Goal: Task Accomplishment & Management: Complete application form

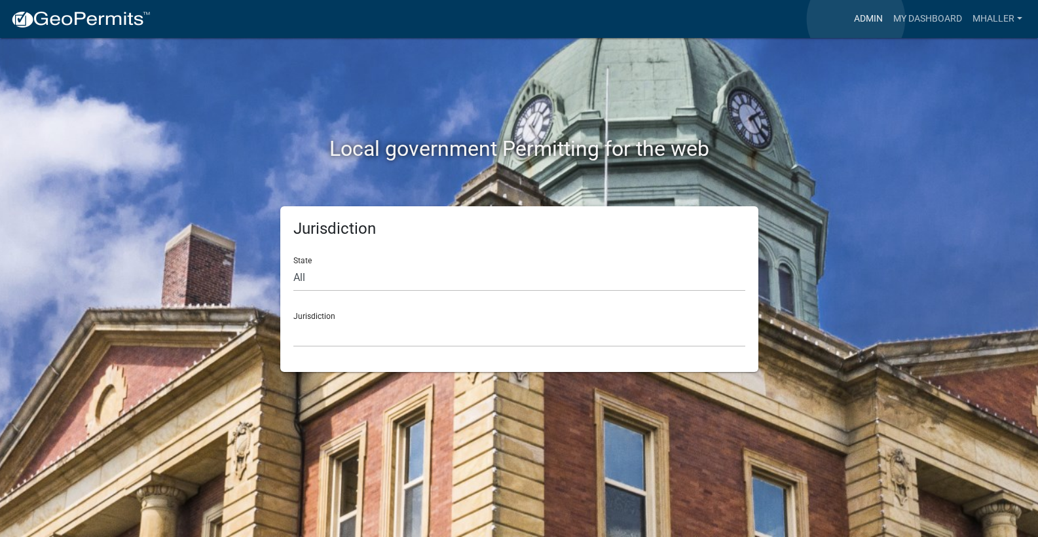
click at [856, 19] on link "Admin" at bounding box center [868, 19] width 39 height 25
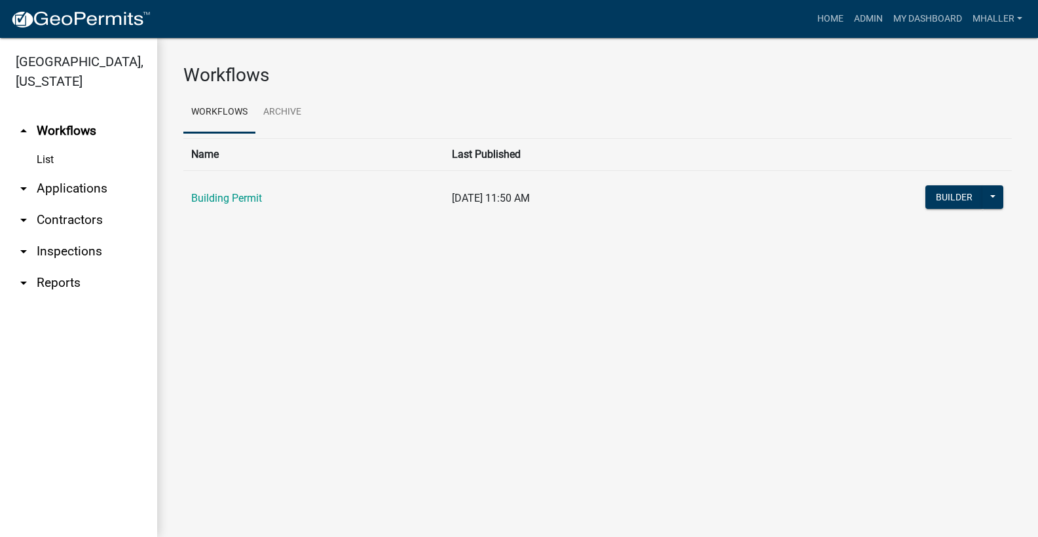
click at [57, 236] on link "arrow_drop_down Inspections" at bounding box center [78, 251] width 157 height 31
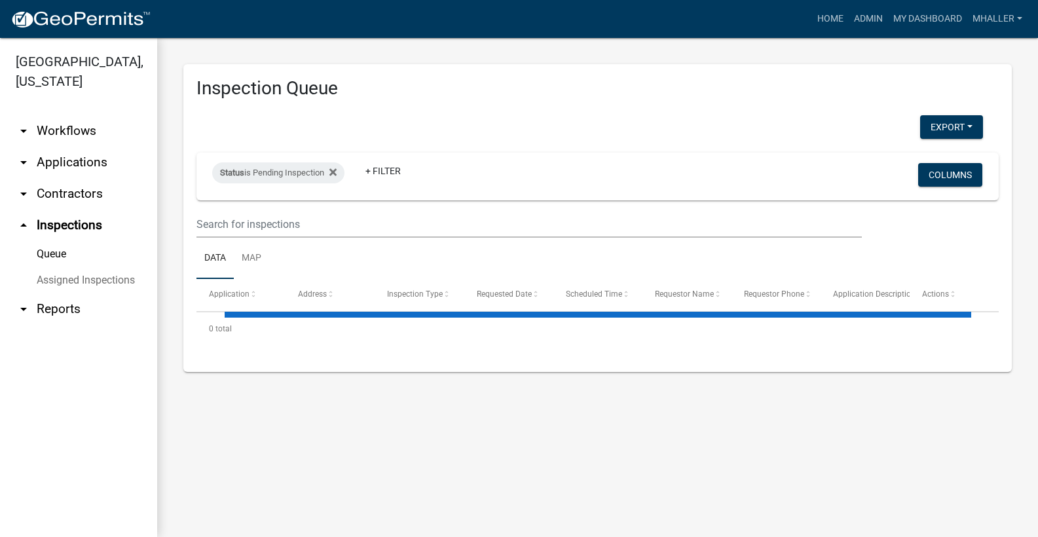
select select "1: 25"
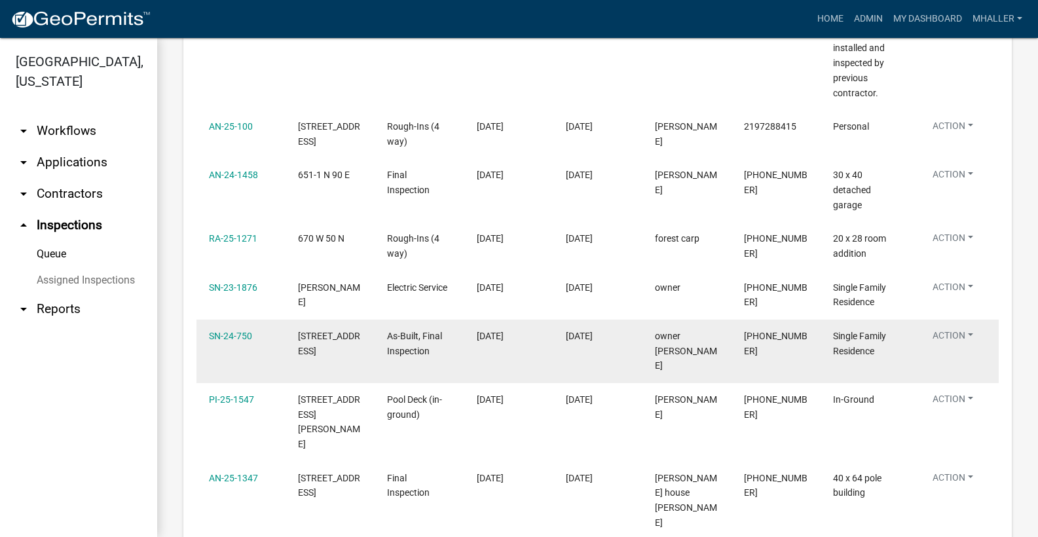
scroll to position [881, 0]
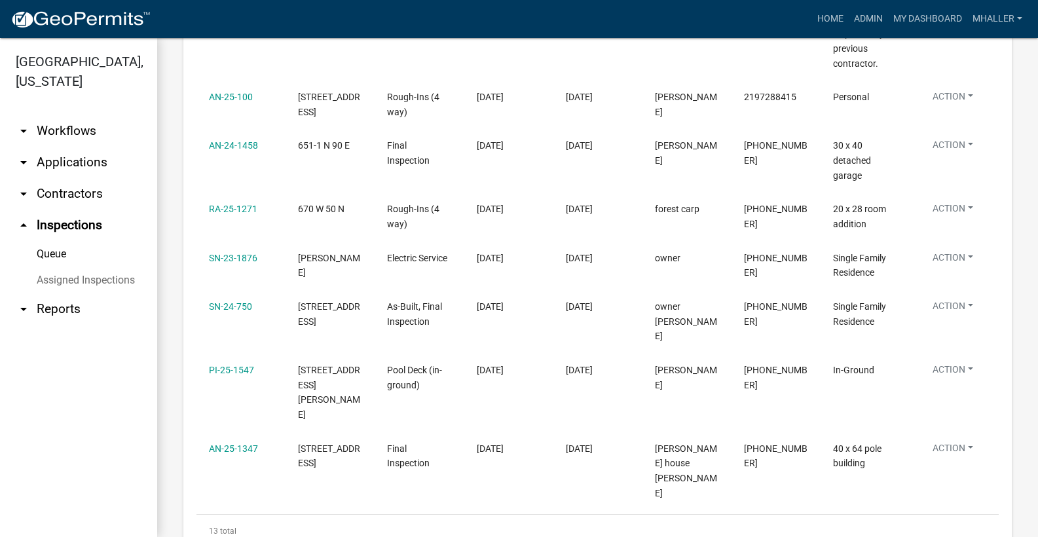
click at [74, 147] on link "arrow_drop_down Applications" at bounding box center [78, 162] width 157 height 31
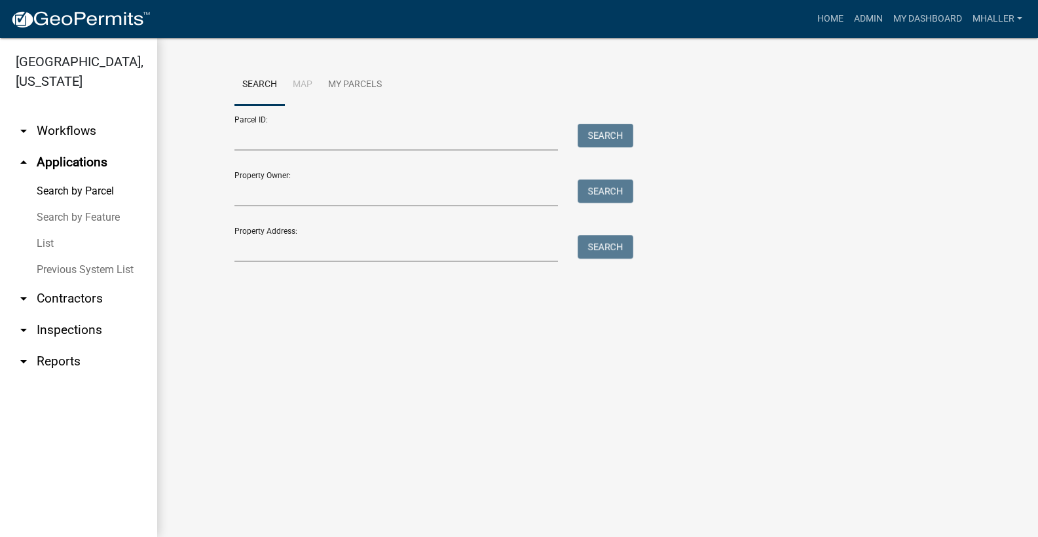
click at [63, 147] on link "arrow_drop_up Applications" at bounding box center [78, 162] width 157 height 31
click at [42, 231] on link "List" at bounding box center [78, 244] width 157 height 26
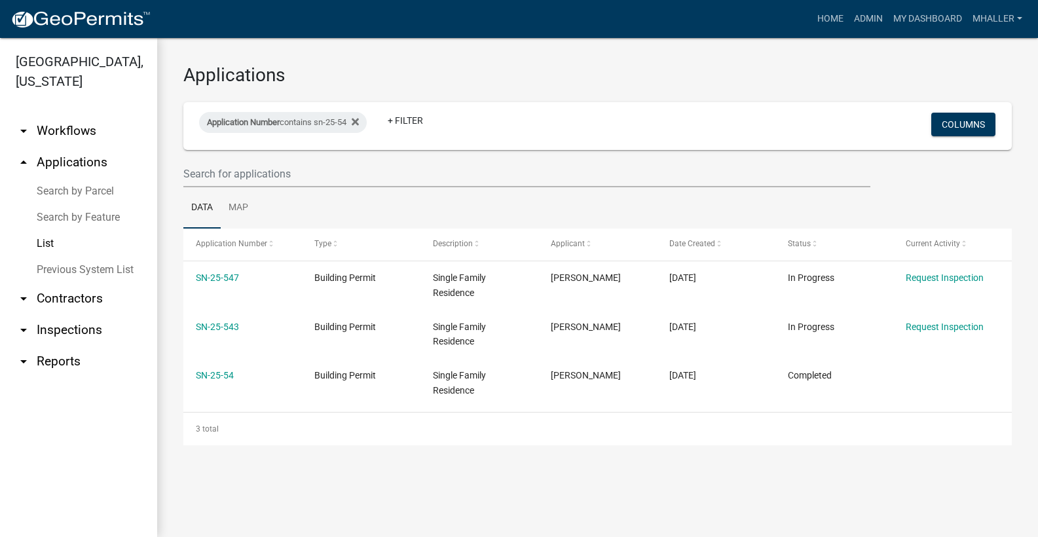
click at [438, 492] on main "Applications Application Number contains sn-25-54 + Filter Columns Data Map App…" at bounding box center [597, 287] width 881 height 499
click at [359, 122] on icon at bounding box center [355, 121] width 7 height 7
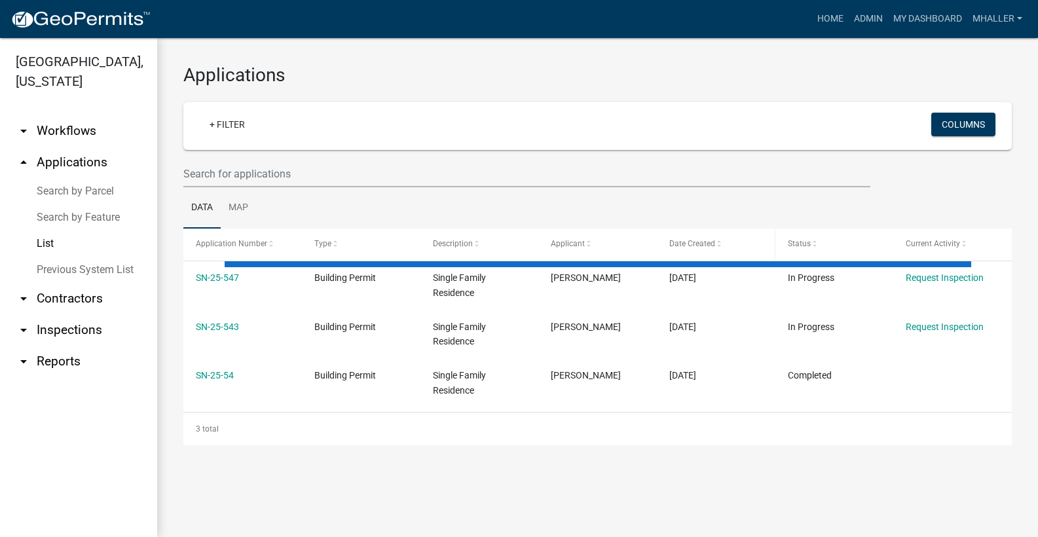
select select "1: 25"
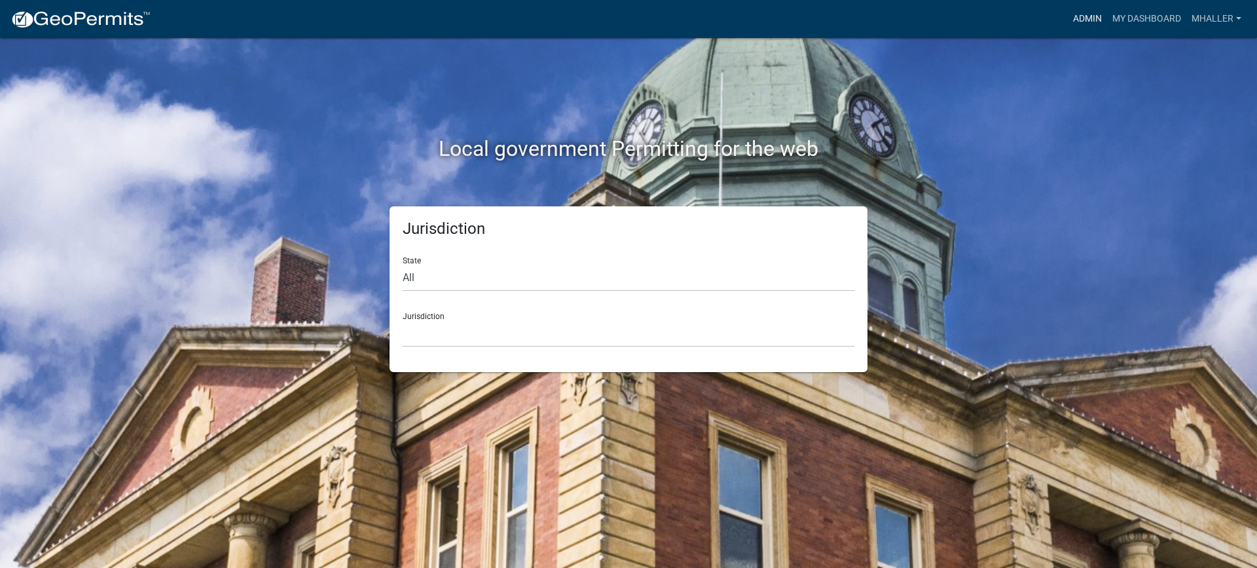
click at [1087, 18] on link "Admin" at bounding box center [1087, 19] width 39 height 25
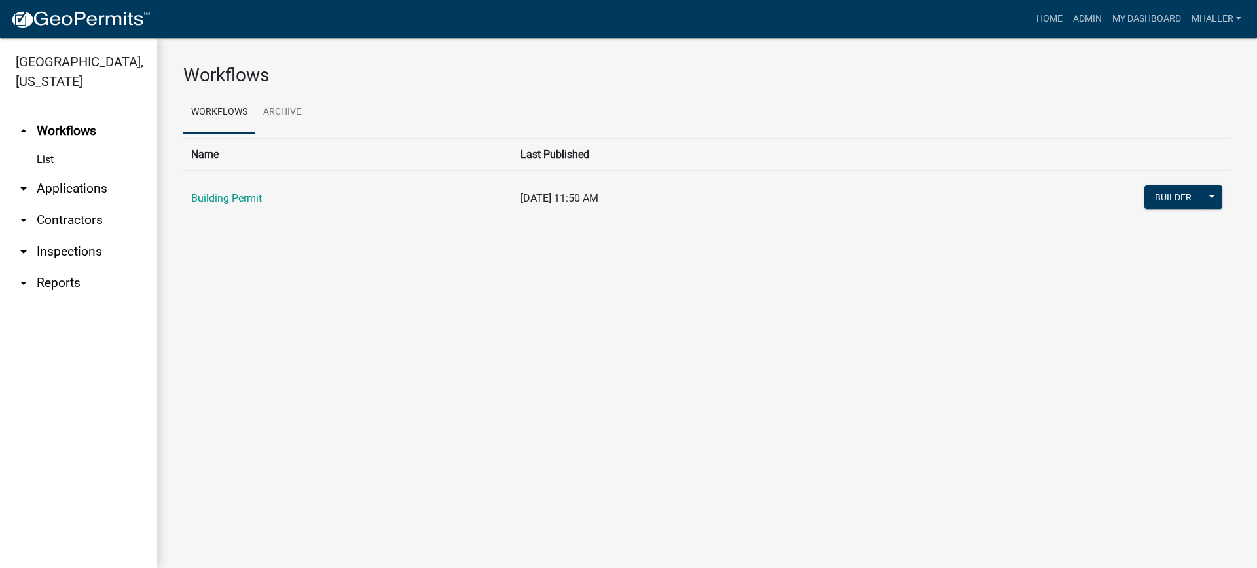
click at [60, 173] on link "arrow_drop_down Applications" at bounding box center [78, 188] width 157 height 31
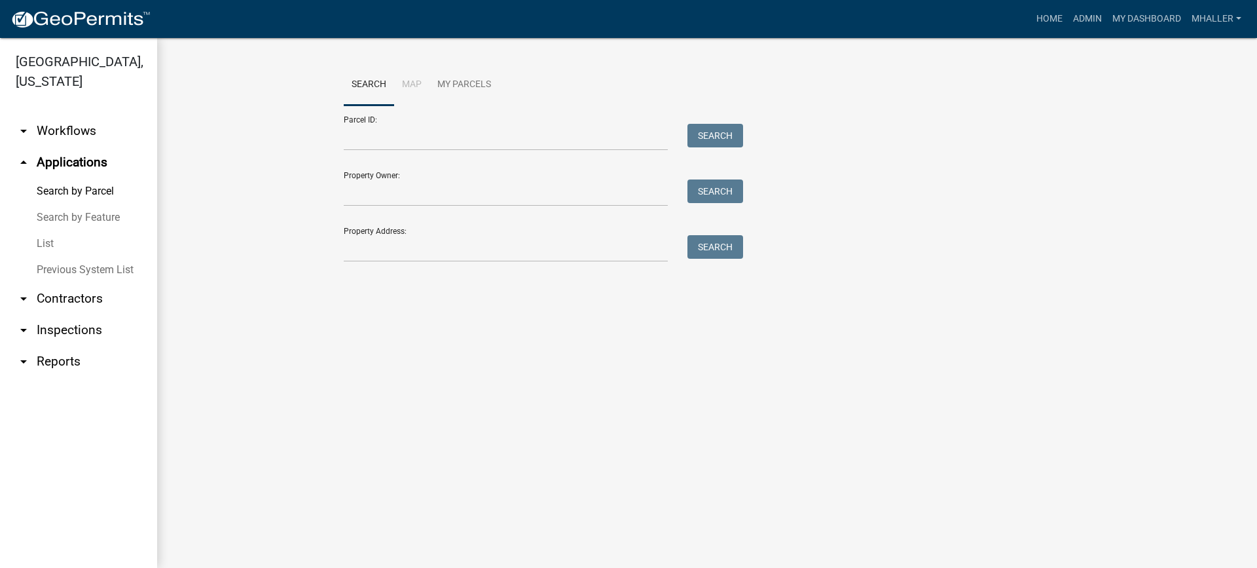
click at [52, 231] on link "List" at bounding box center [78, 244] width 157 height 26
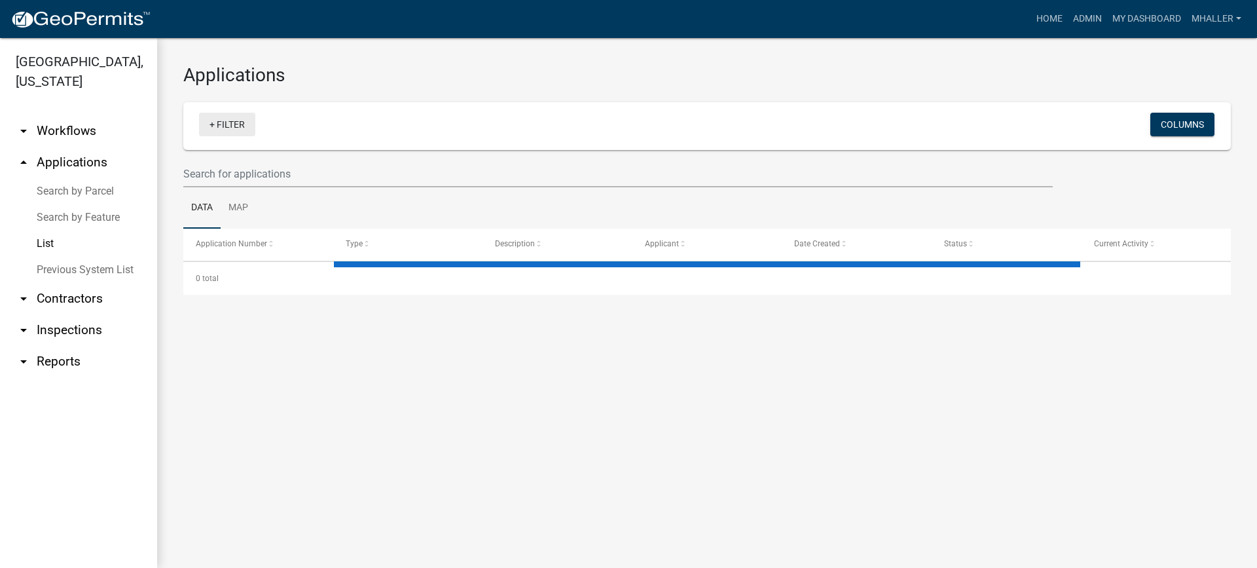
select select "1: 25"
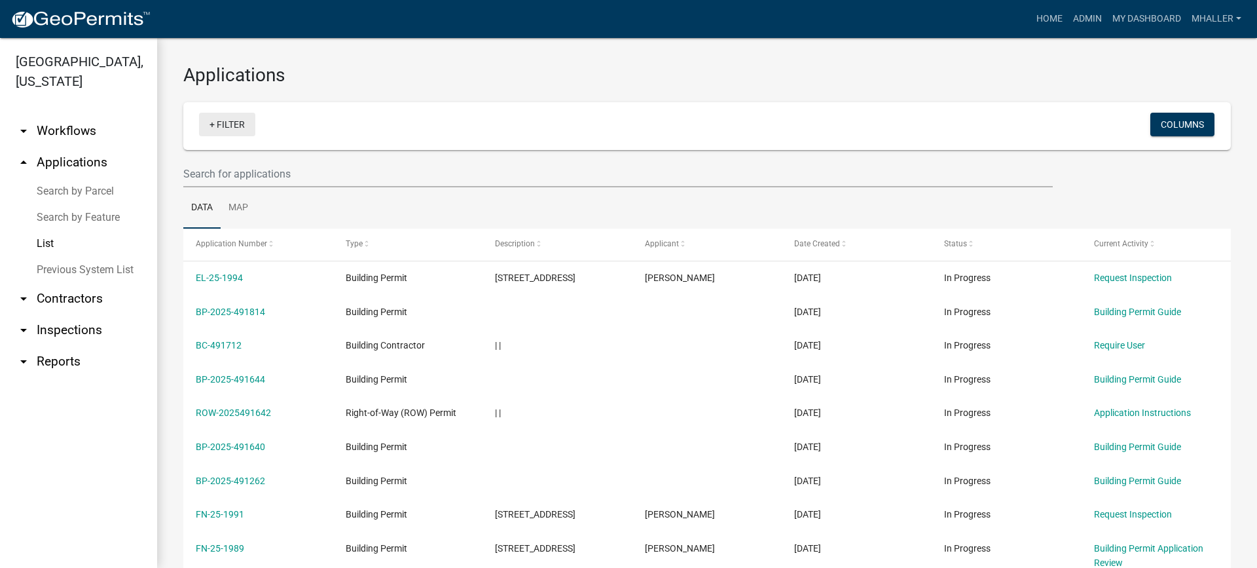
click at [226, 127] on link "+ Filter" at bounding box center [227, 125] width 56 height 24
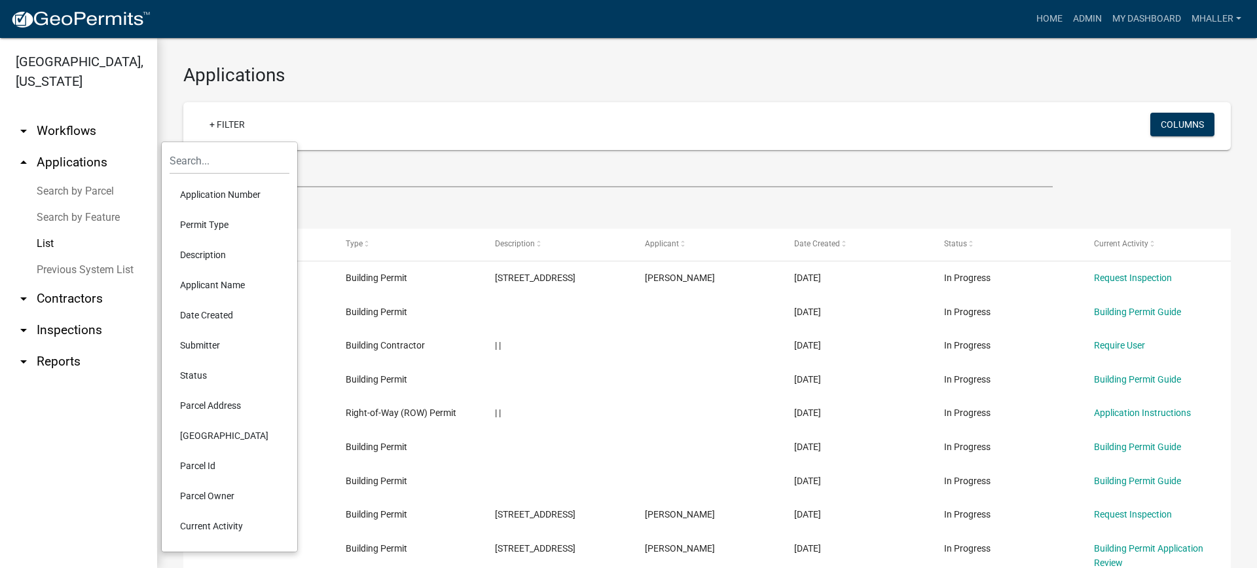
click at [223, 192] on li "Application Number" at bounding box center [230, 194] width 120 height 30
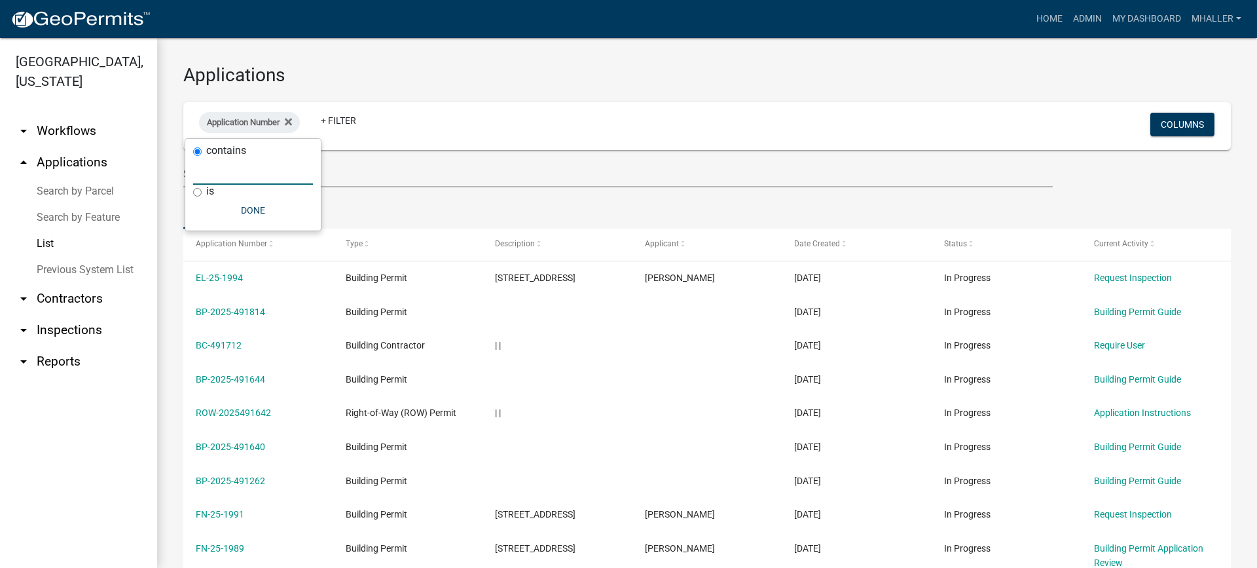
click at [223, 174] on input "text" at bounding box center [253, 171] width 120 height 27
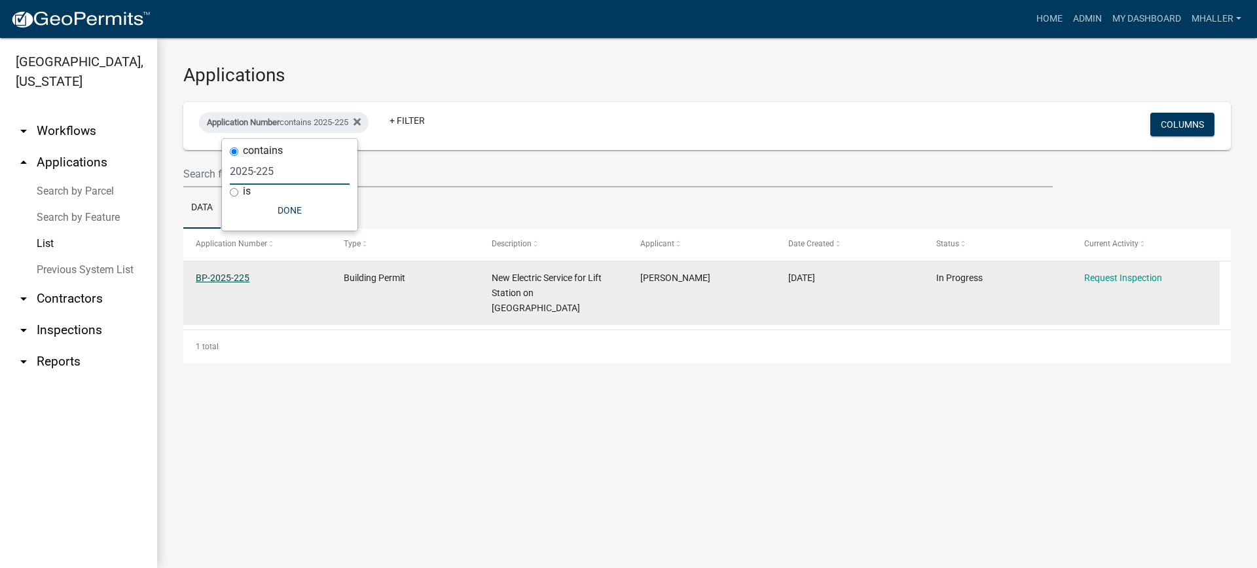
type input "2025-225"
click at [215, 277] on link "BP-2025-225" at bounding box center [223, 277] width 54 height 10
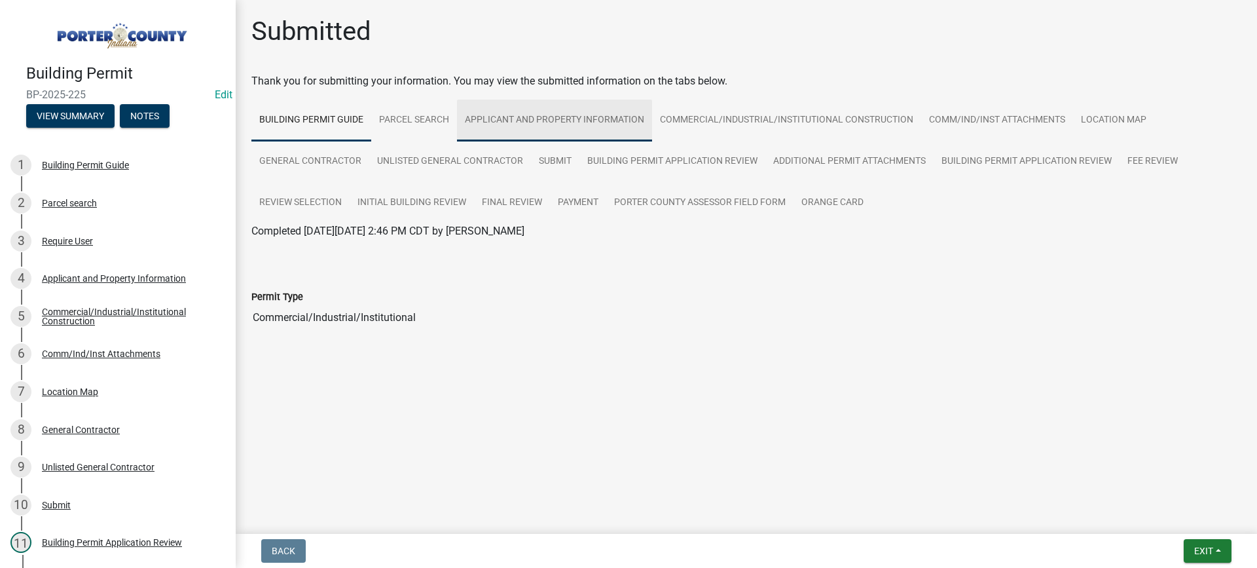
click at [580, 119] on link "Applicant and Property Information" at bounding box center [554, 121] width 195 height 42
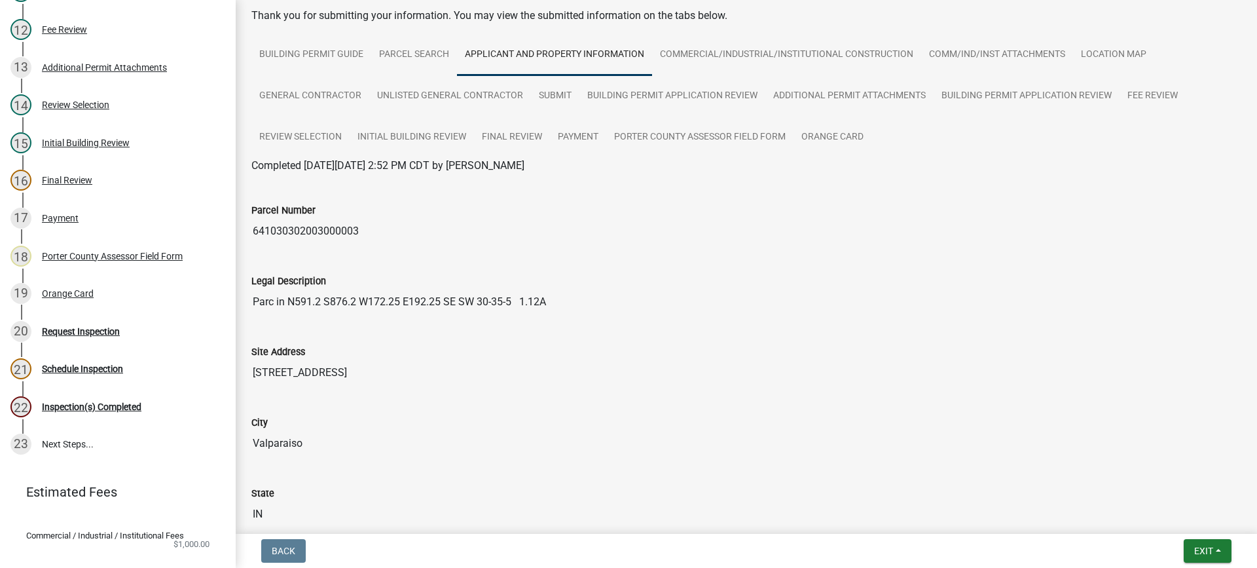
scroll to position [583, 0]
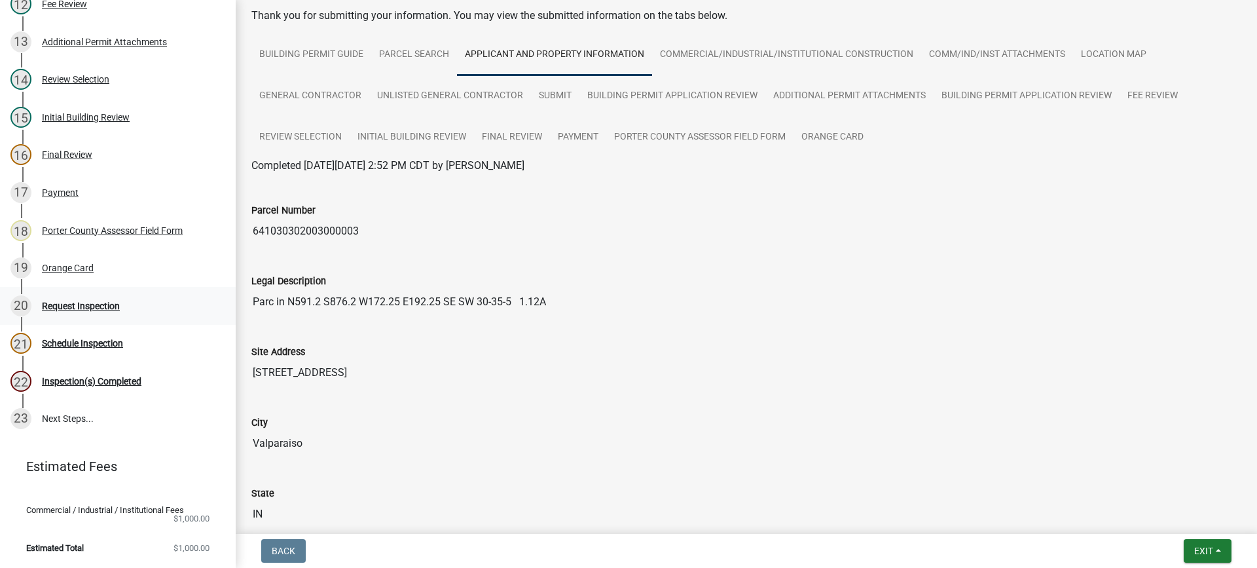
click at [76, 301] on div "Request Inspection" at bounding box center [81, 305] width 78 height 9
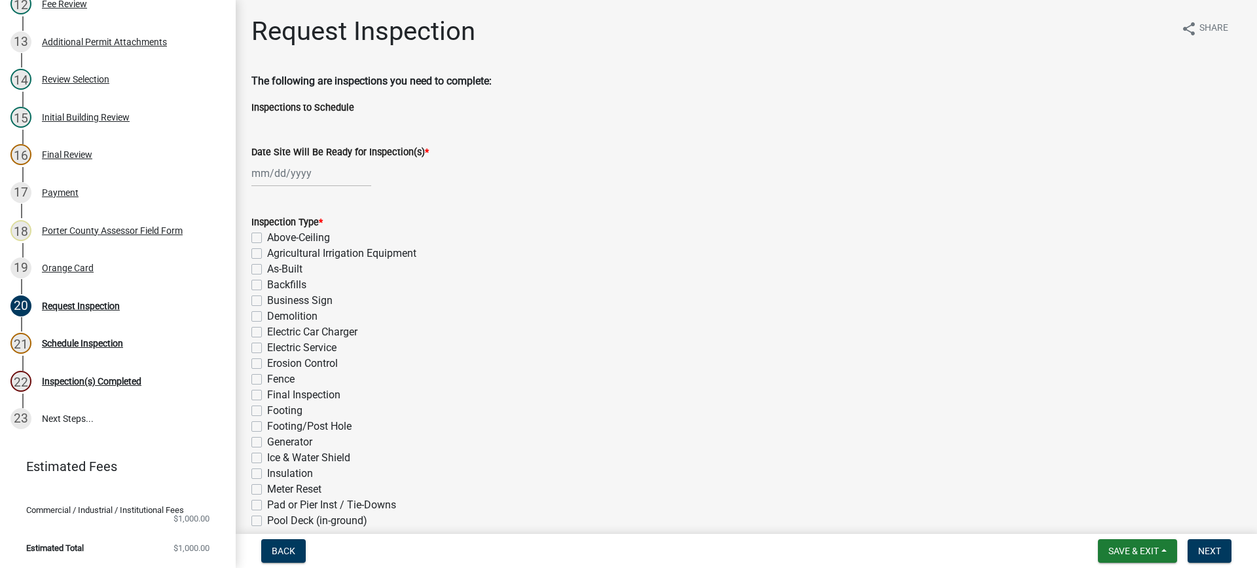
select select "10"
select select "2025"
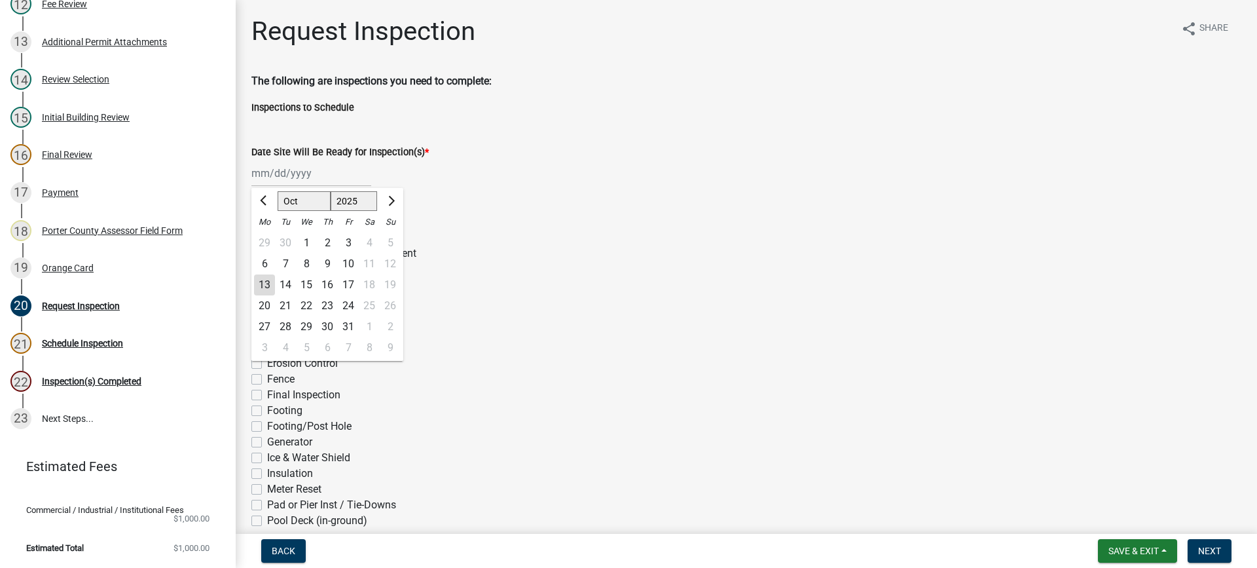
click at [291, 173] on div "[PERSON_NAME] Feb Mar Apr [PERSON_NAME][DATE] Oct Nov [DATE] 1526 1527 1528 152…" at bounding box center [311, 173] width 120 height 27
click at [263, 284] on div "13" at bounding box center [264, 284] width 21 height 21
type input "[DATE]"
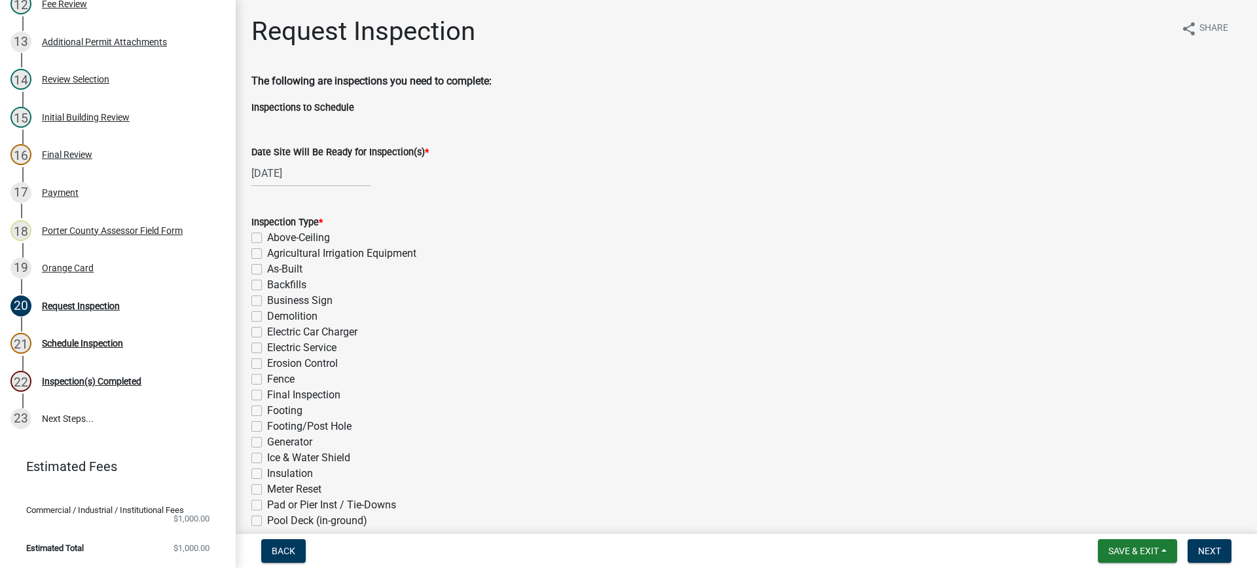
click at [267, 350] on label "Electric Service" at bounding box center [301, 348] width 69 height 16
click at [267, 348] on input "Electric Service" at bounding box center [271, 344] width 9 height 9
checkbox input "true"
checkbox input "false"
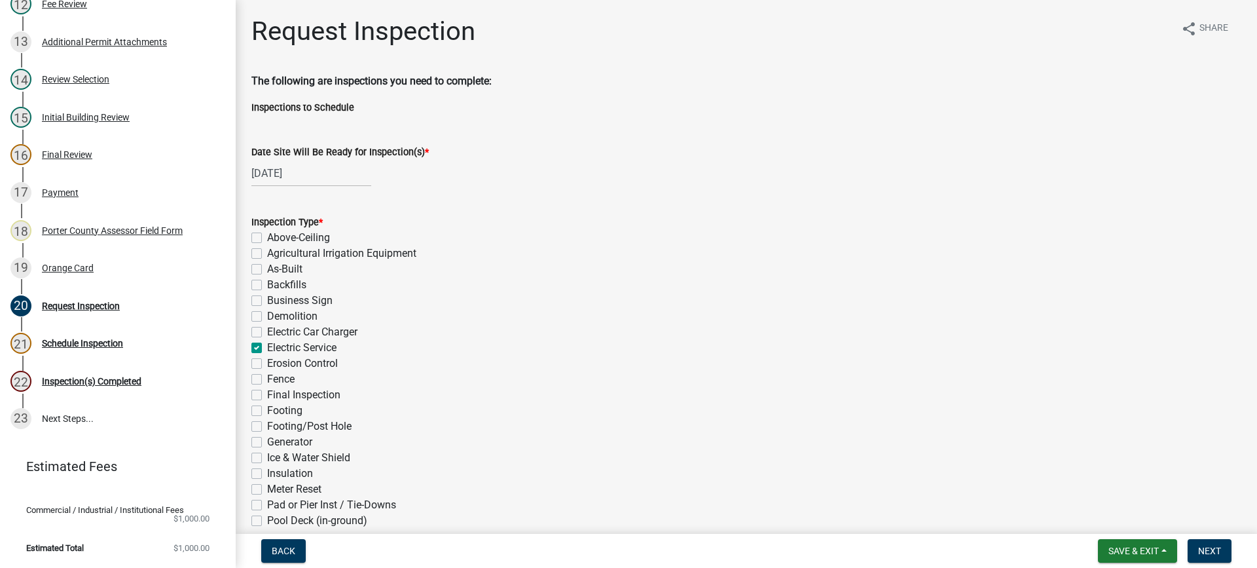
checkbox input "false"
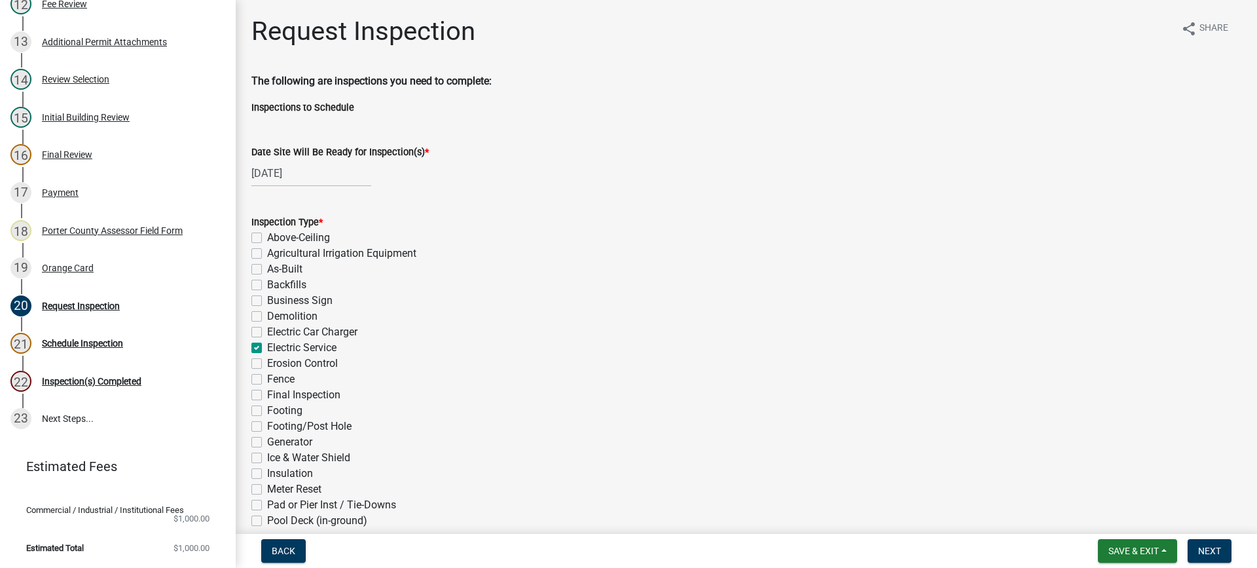
checkbox input "true"
checkbox input "false"
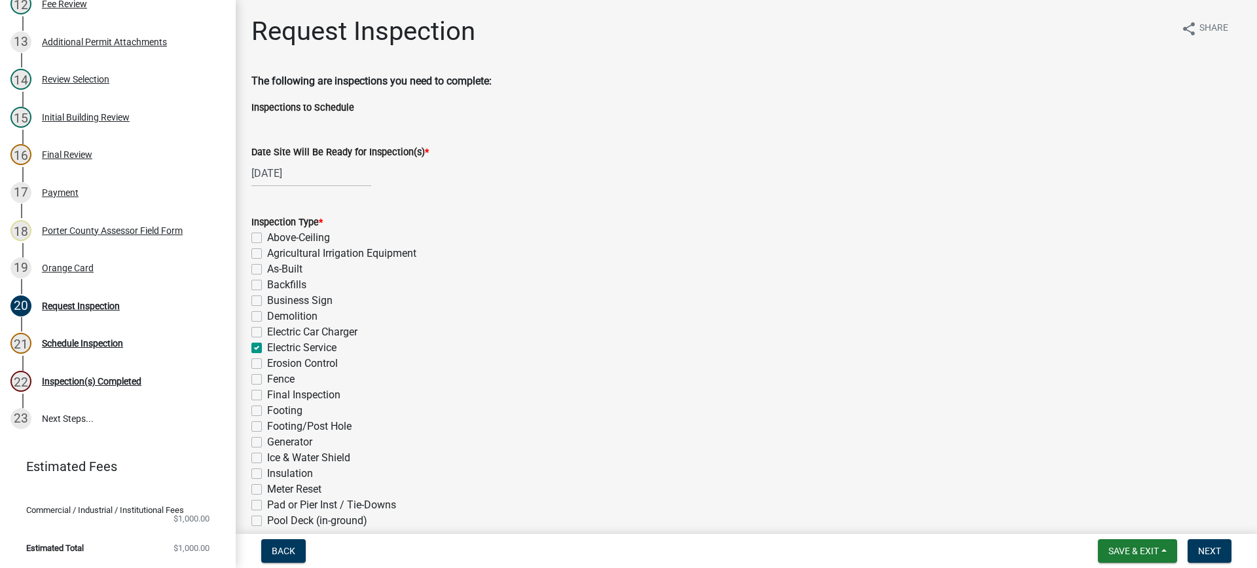
checkbox input "false"
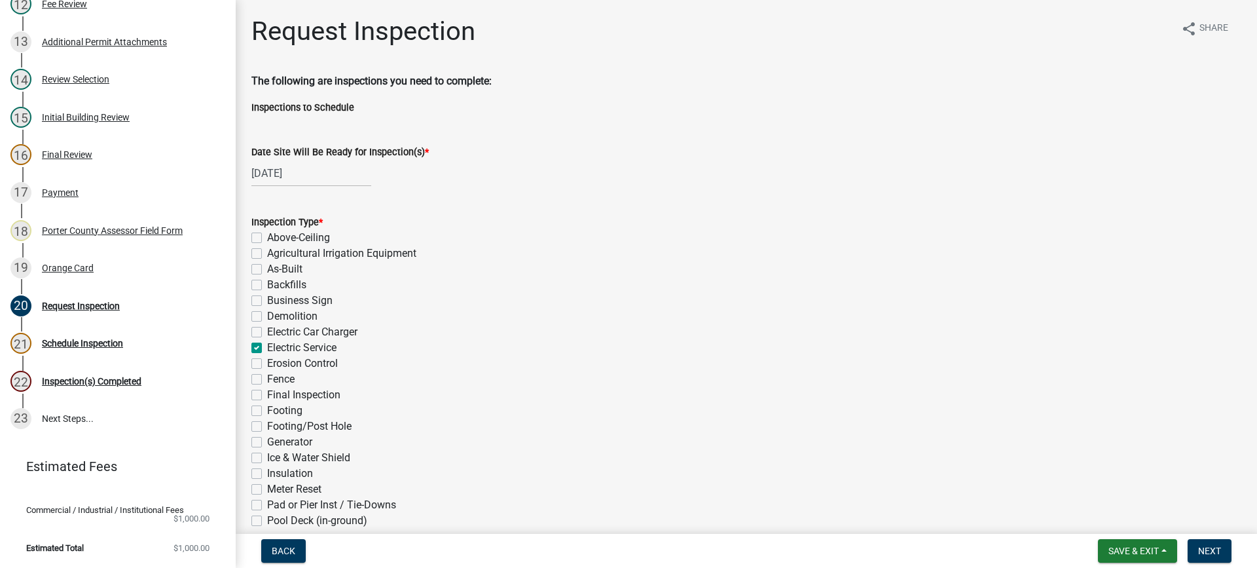
checkbox input "false"
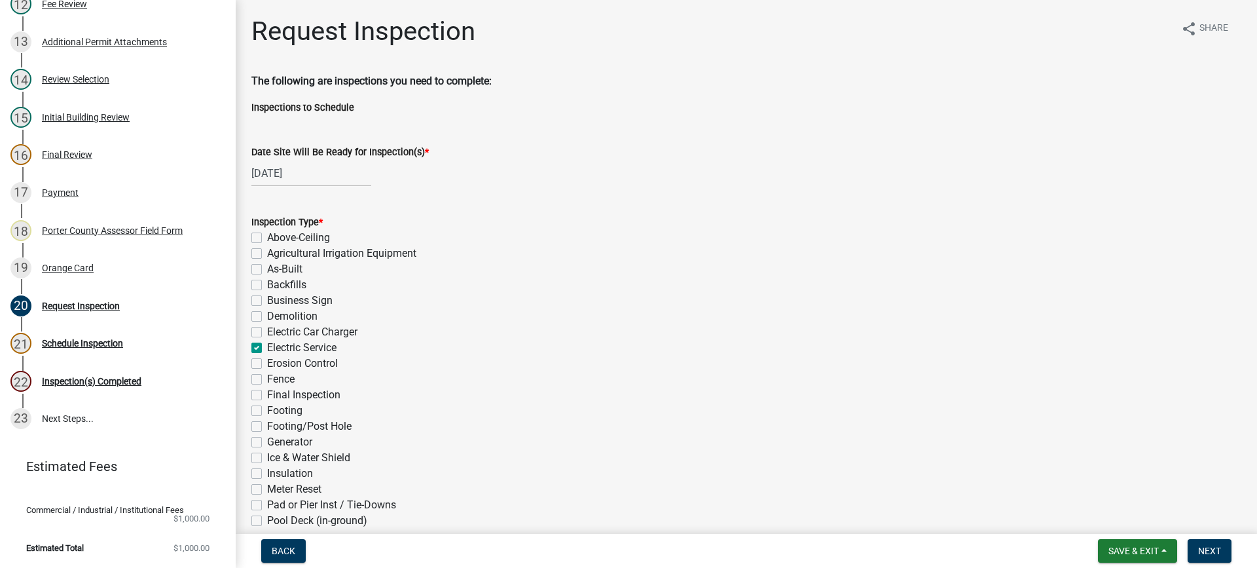
checkbox input "false"
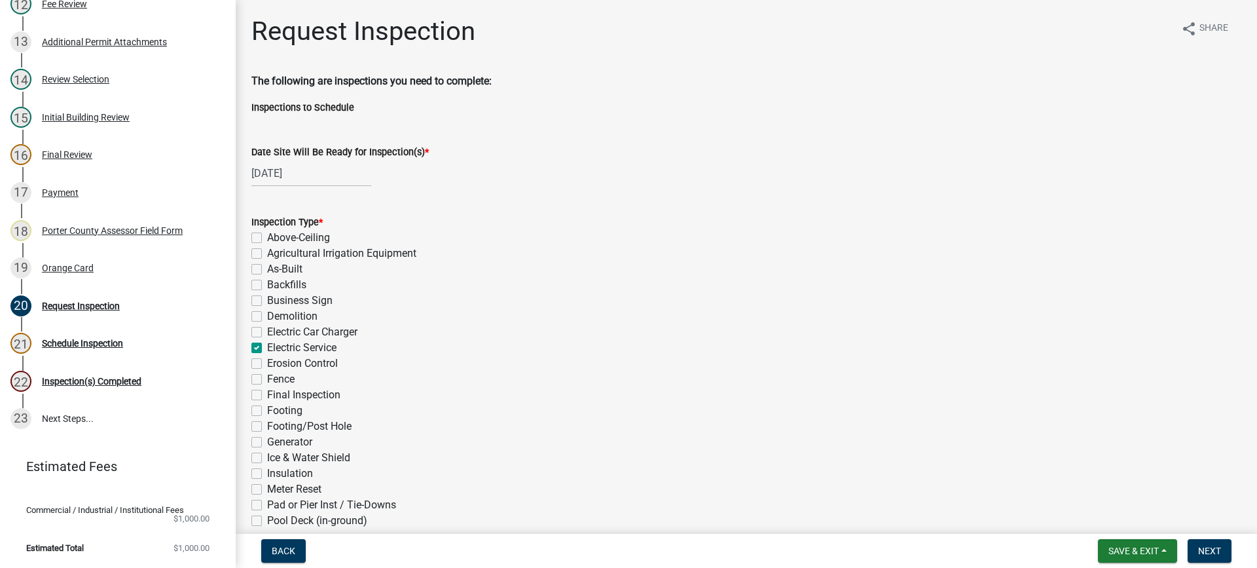
checkbox input "false"
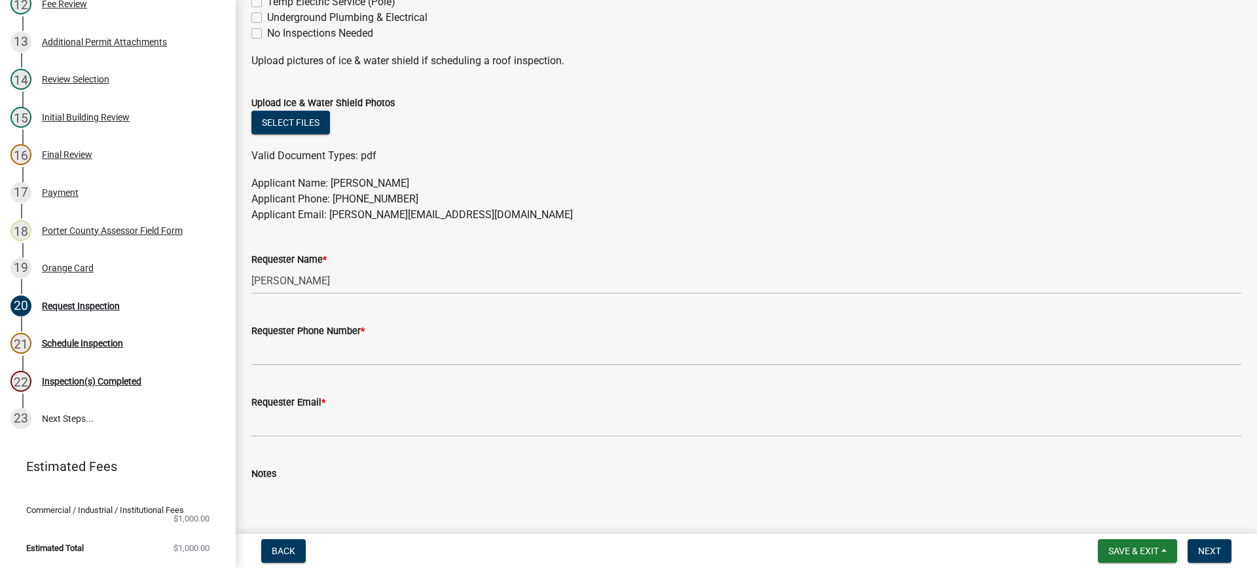
scroll to position [655, 0]
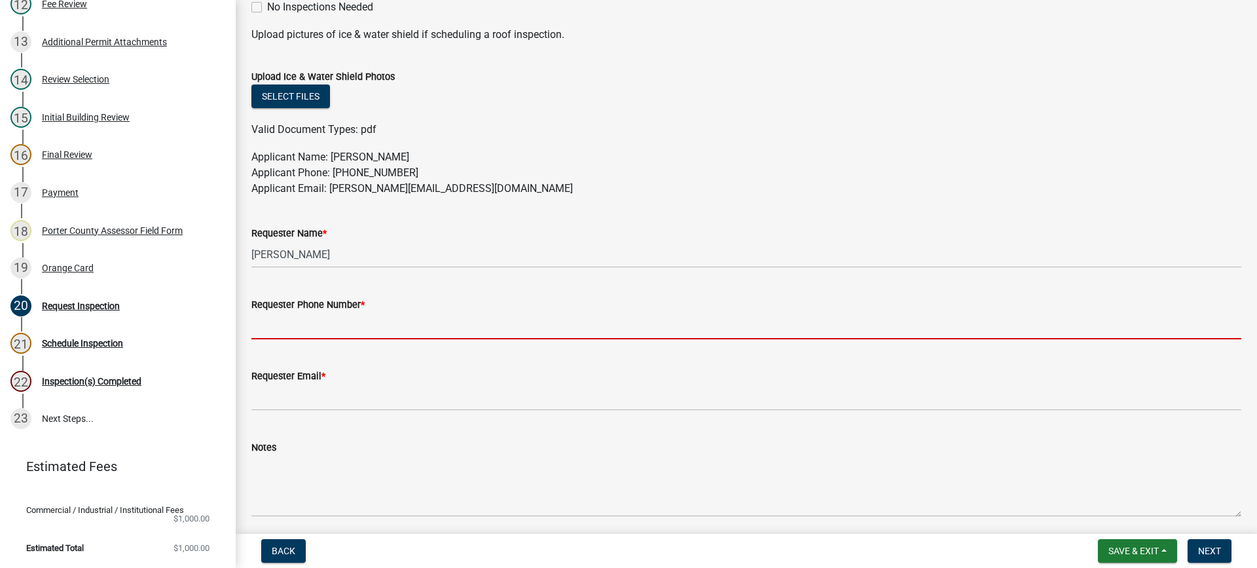
click at [284, 322] on input "Requester Phone Number *" at bounding box center [746, 325] width 990 height 27
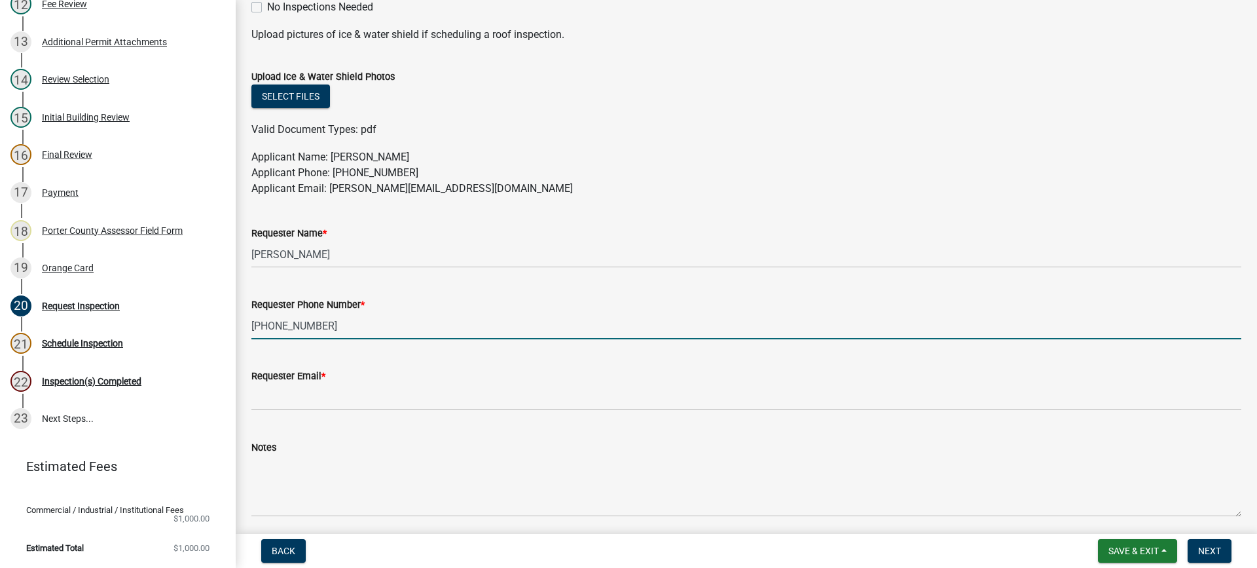
type input "[PHONE_NUMBER]"
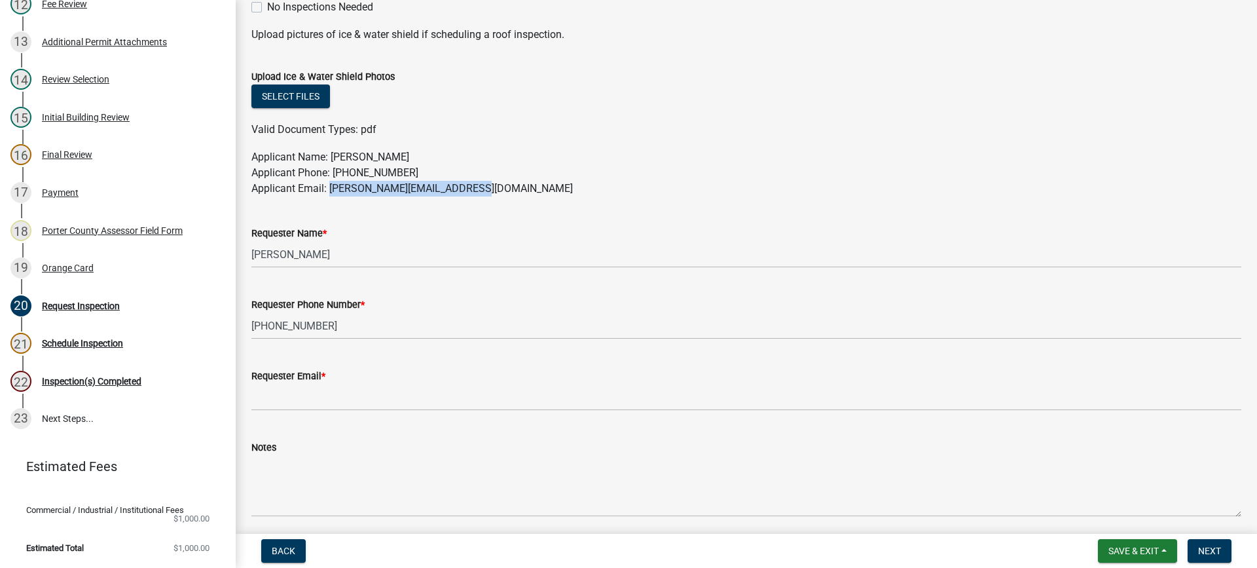
drag, startPoint x: 475, startPoint y: 189, endPoint x: 331, endPoint y: 185, distance: 144.1
click at [331, 185] on p "Applicant Name: [PERSON_NAME] Applicant Phone: [PHONE_NUMBER] Applicant Email: …" at bounding box center [746, 172] width 990 height 47
copy p "[EMAIL_ADDRESS][DOMAIN_NAME]"
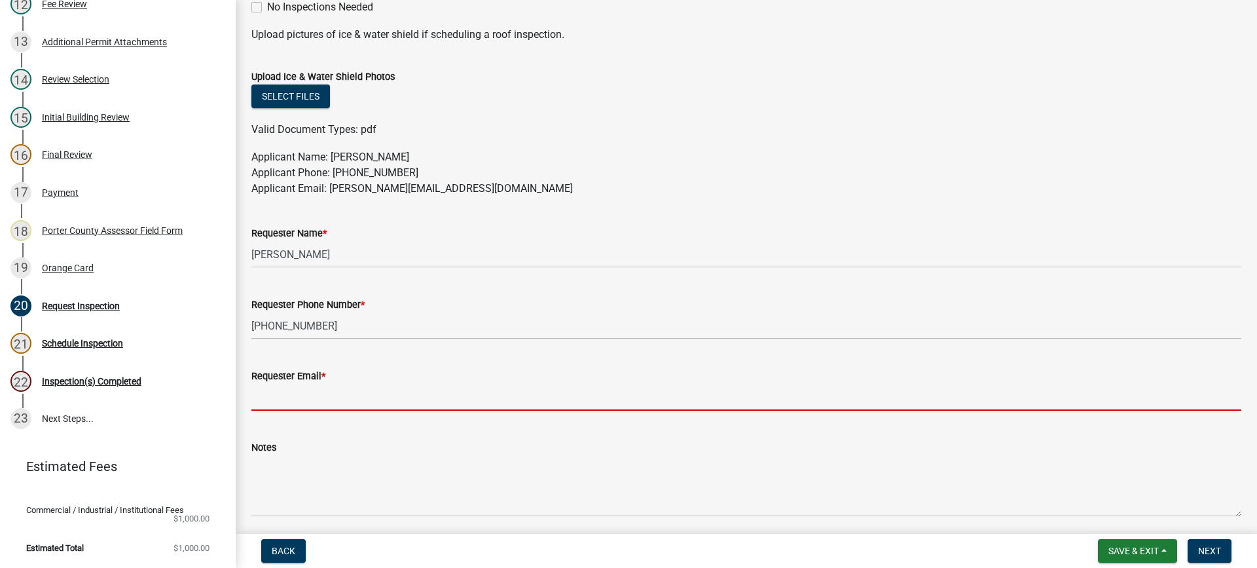
click at [361, 399] on input "Requester Email *" at bounding box center [746, 397] width 990 height 27
paste input "[EMAIL_ADDRESS][DOMAIN_NAME]"
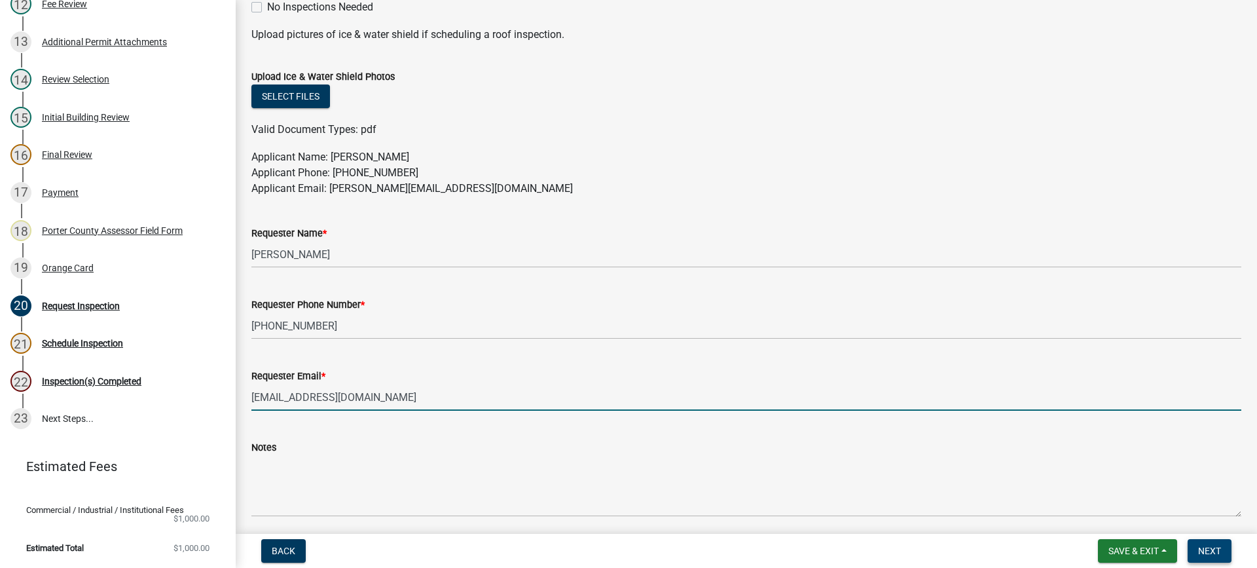
type input "[EMAIL_ADDRESS][DOMAIN_NAME]"
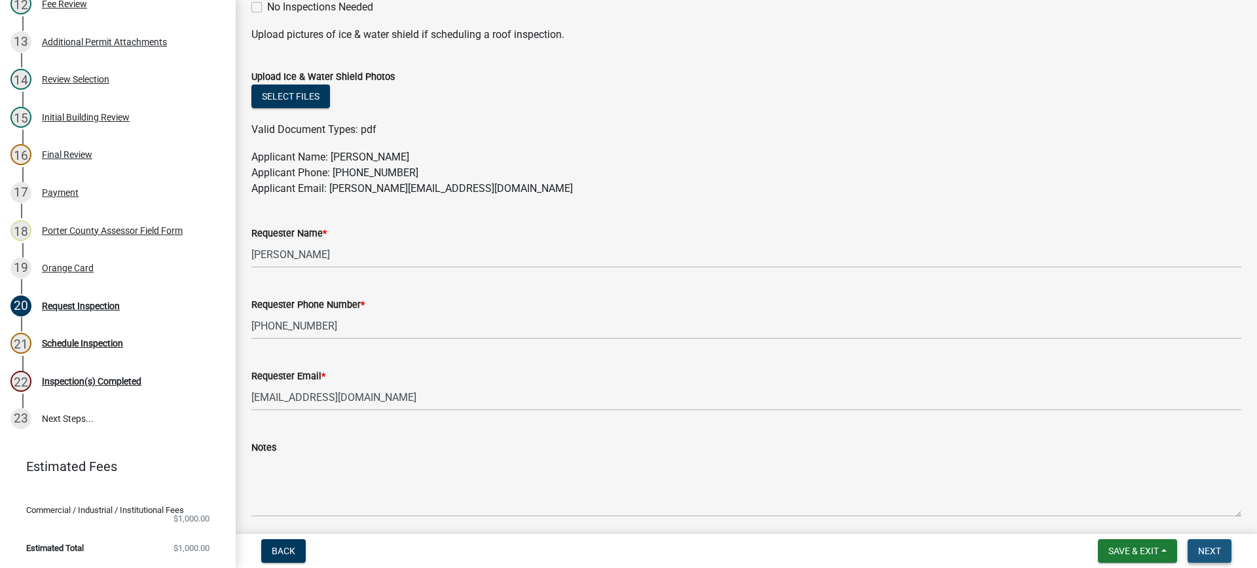
click at [1202, 549] on span "Next" at bounding box center [1209, 551] width 23 height 10
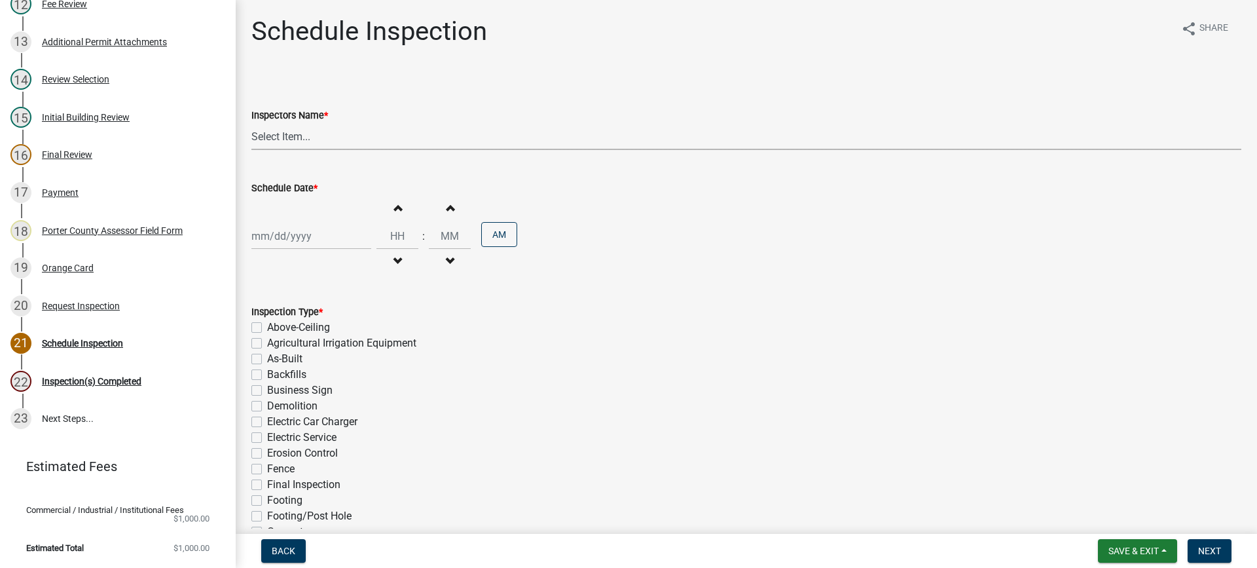
click at [273, 140] on select "Select Item... mhaller ([PERSON_NAME])" at bounding box center [746, 136] width 990 height 27
select select "ca350da2-795e-4cf8-941d-46ff53e354ae"
click at [251, 123] on select "Select Item... mhaller ([PERSON_NAME])" at bounding box center [746, 136] width 990 height 27
click at [301, 238] on div at bounding box center [311, 236] width 120 height 27
select select "10"
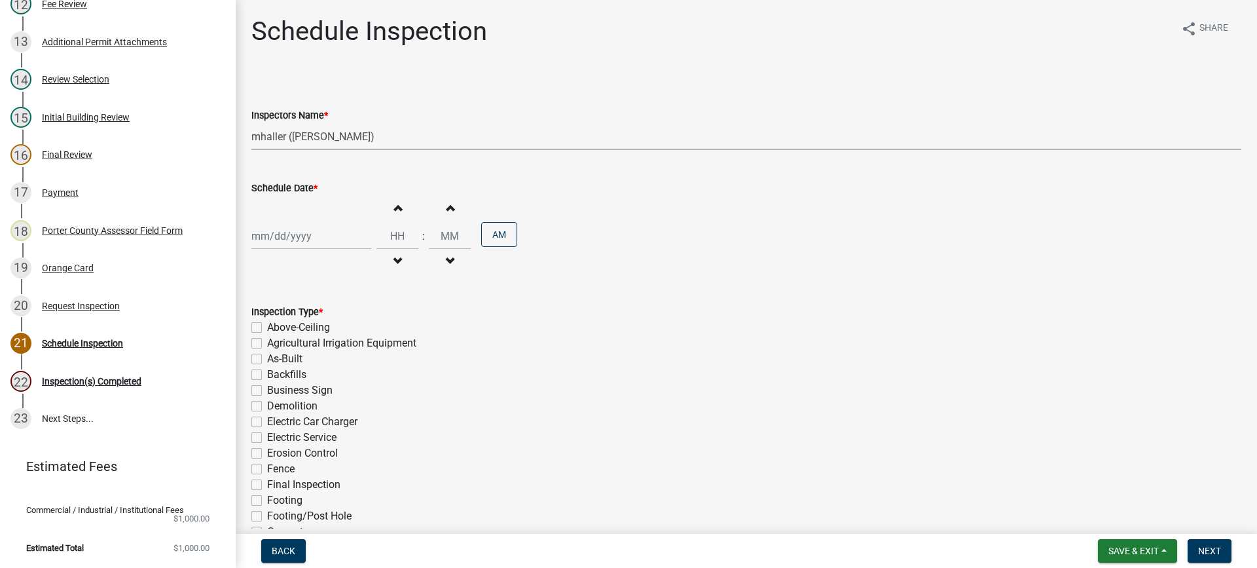
select select "2025"
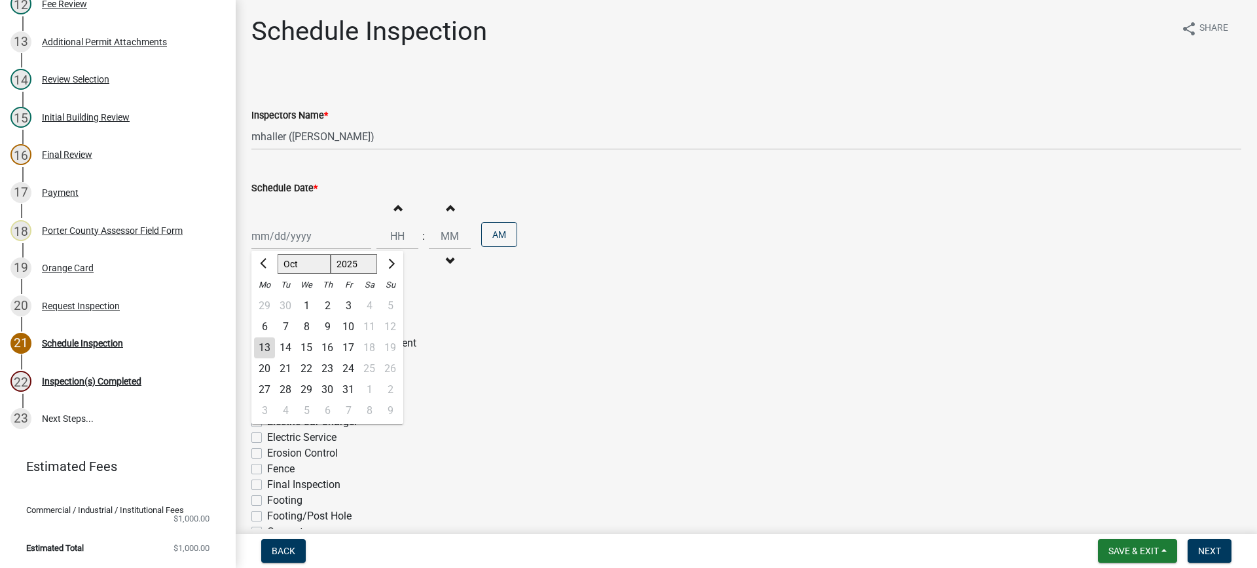
drag, startPoint x: 466, startPoint y: 278, endPoint x: 458, endPoint y: 277, distance: 7.2
click at [465, 278] on wm-data-entity-input "Schedule Date * [PERSON_NAME] Apr [PERSON_NAME][DATE] Sep Oct Nov [DATE] 1526 1…" at bounding box center [746, 225] width 990 height 126
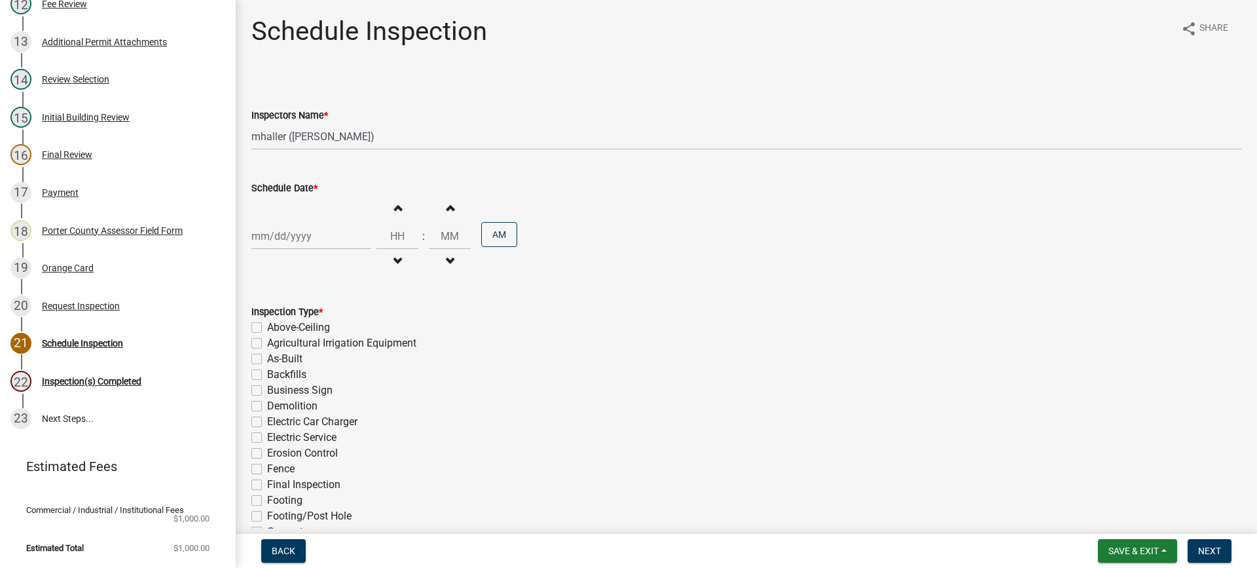
select select "10"
select select "2025"
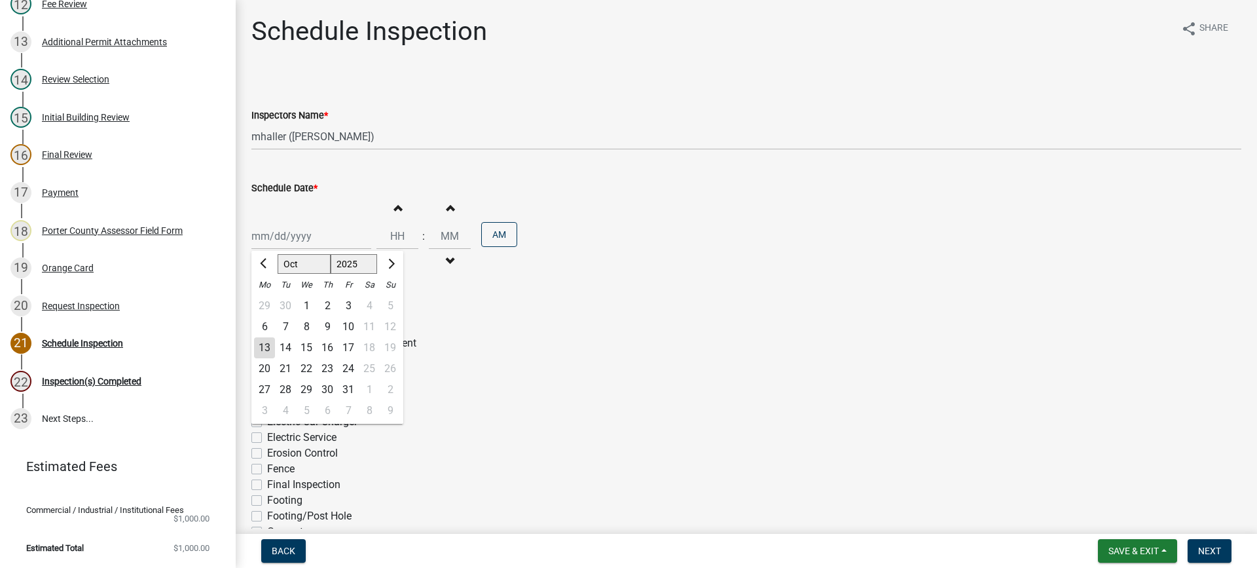
click at [292, 232] on div "[PERSON_NAME] Feb Mar Apr [PERSON_NAME][DATE] Oct Nov [DATE] 1526 1527 1528 152…" at bounding box center [311, 236] width 120 height 27
click at [265, 347] on div "13" at bounding box center [264, 347] width 21 height 21
type input "[DATE]"
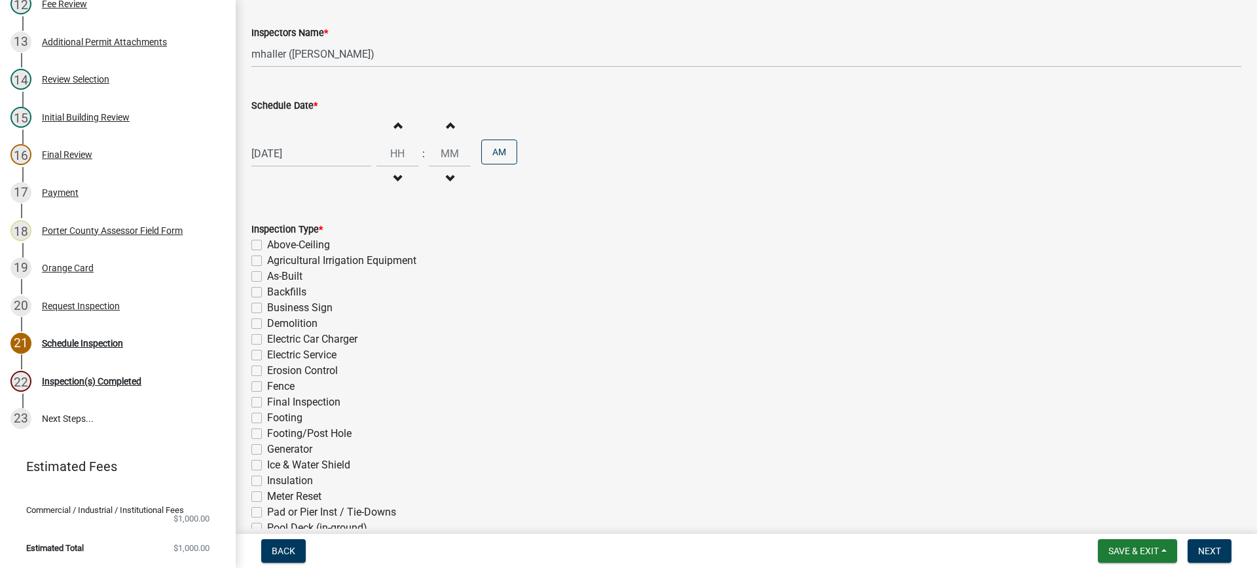
scroll to position [262, 0]
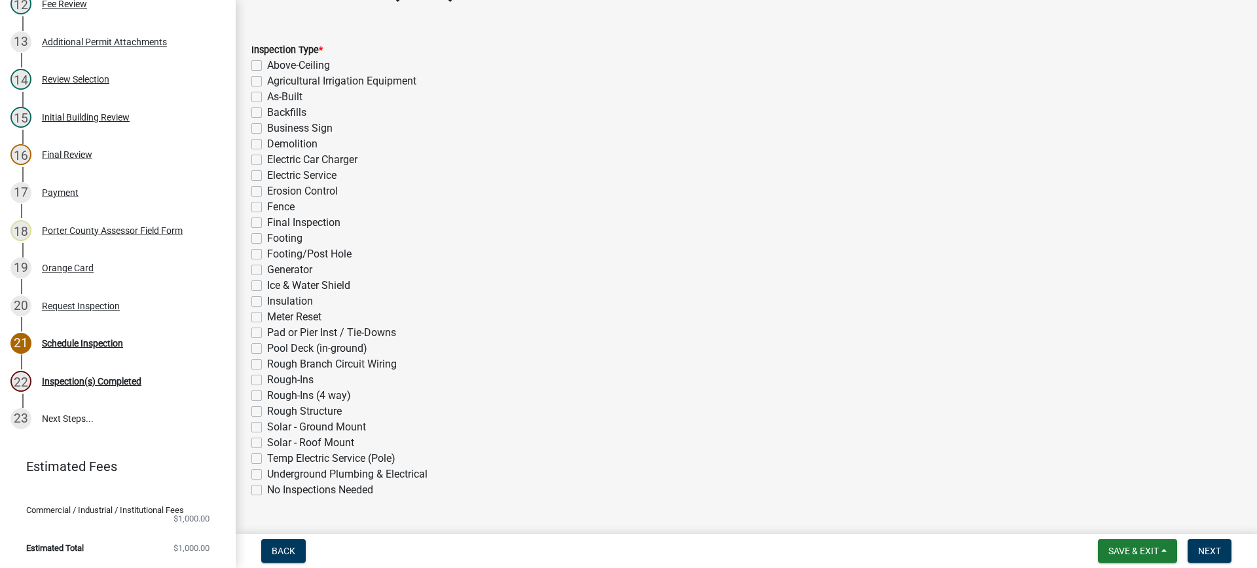
click at [267, 174] on label "Electric Service" at bounding box center [301, 176] width 69 height 16
click at [267, 174] on input "Electric Service" at bounding box center [271, 172] width 9 height 9
checkbox input "true"
checkbox input "false"
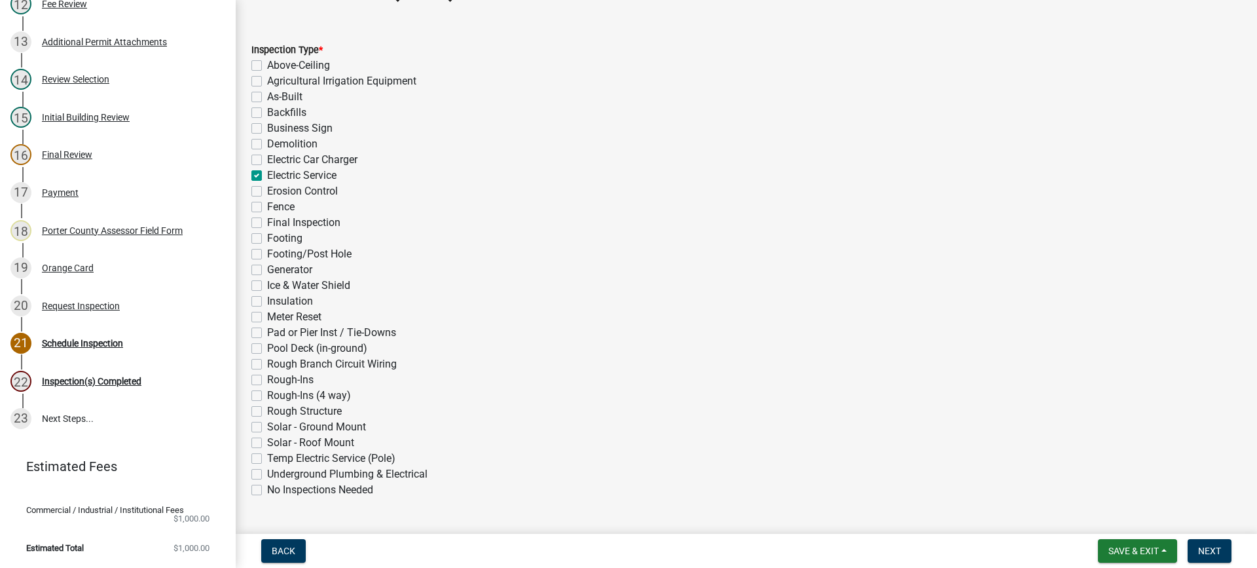
checkbox input "false"
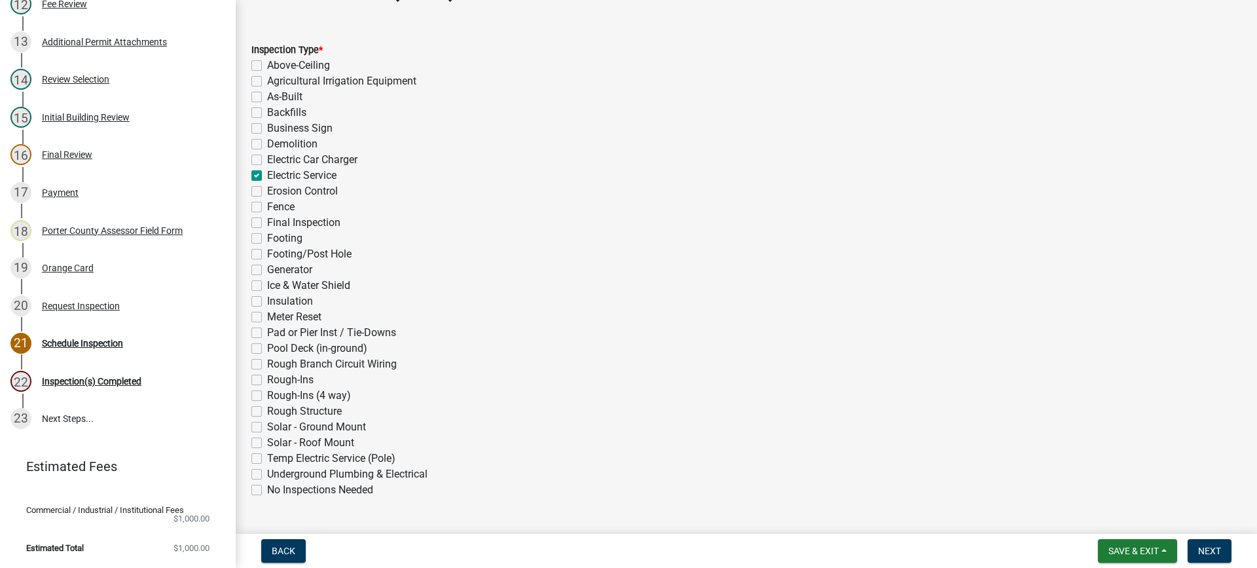
checkbox input "true"
checkbox input "false"
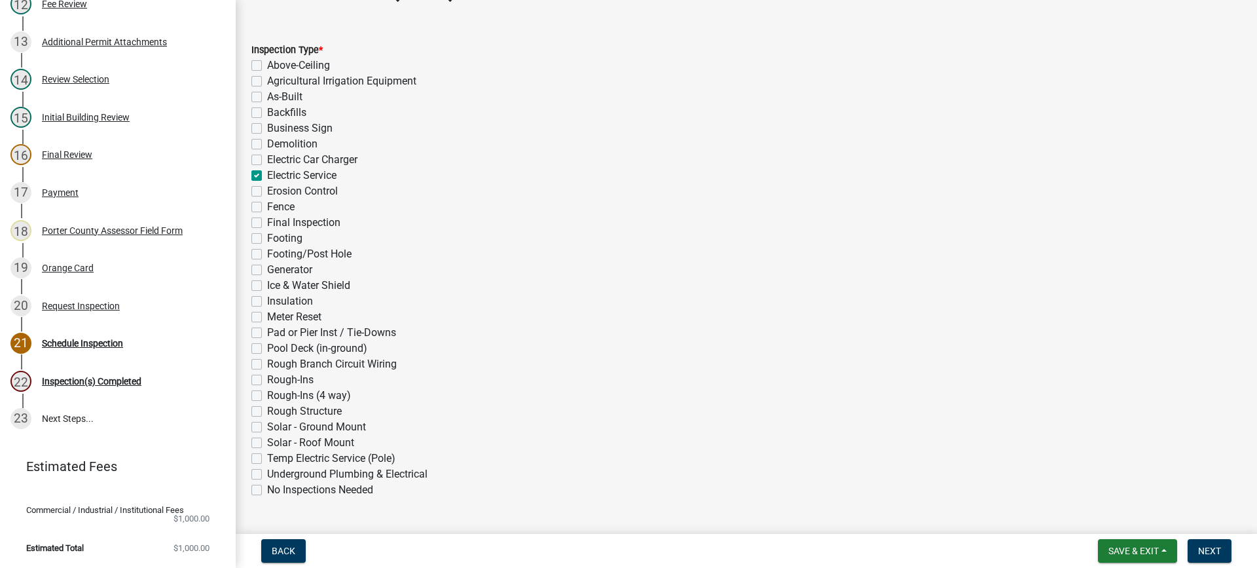
checkbox input "false"
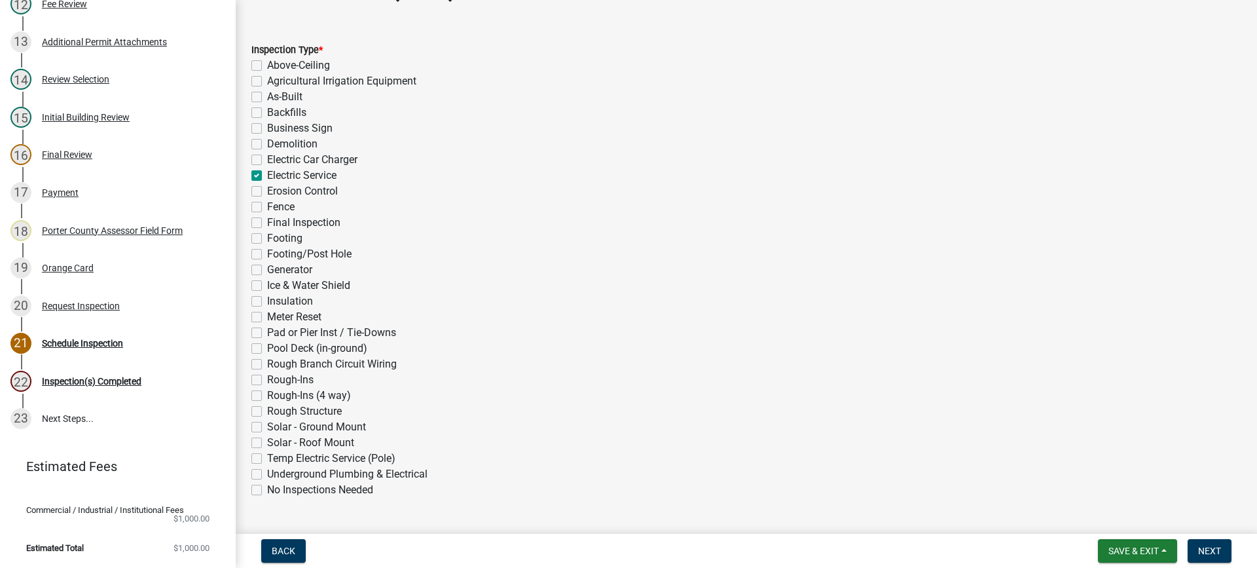
checkbox input "false"
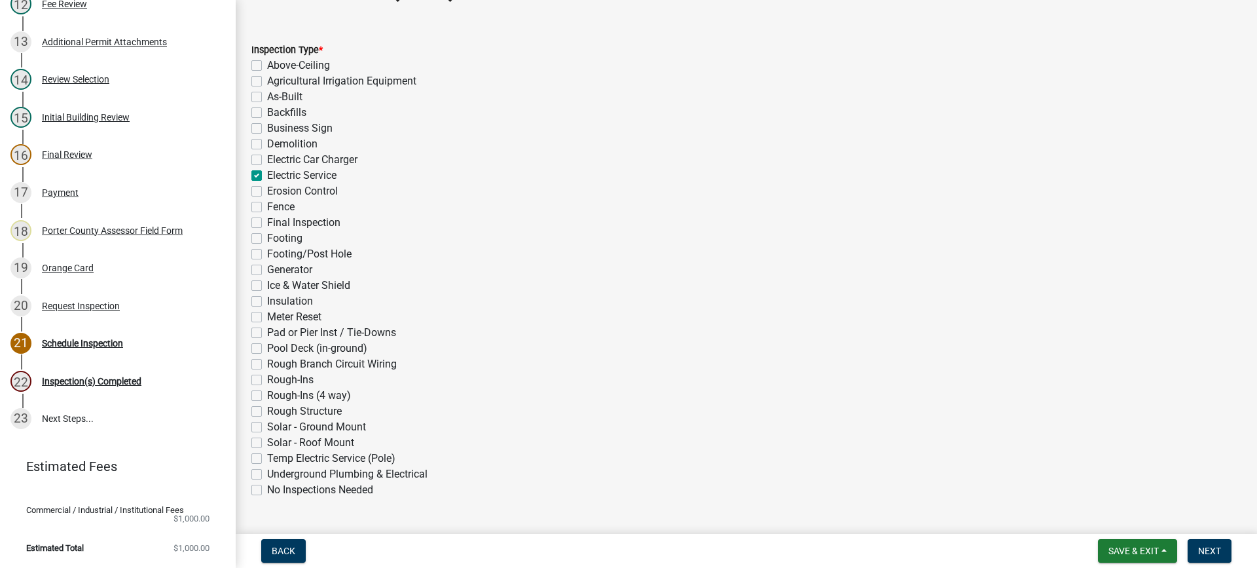
checkbox input "false"
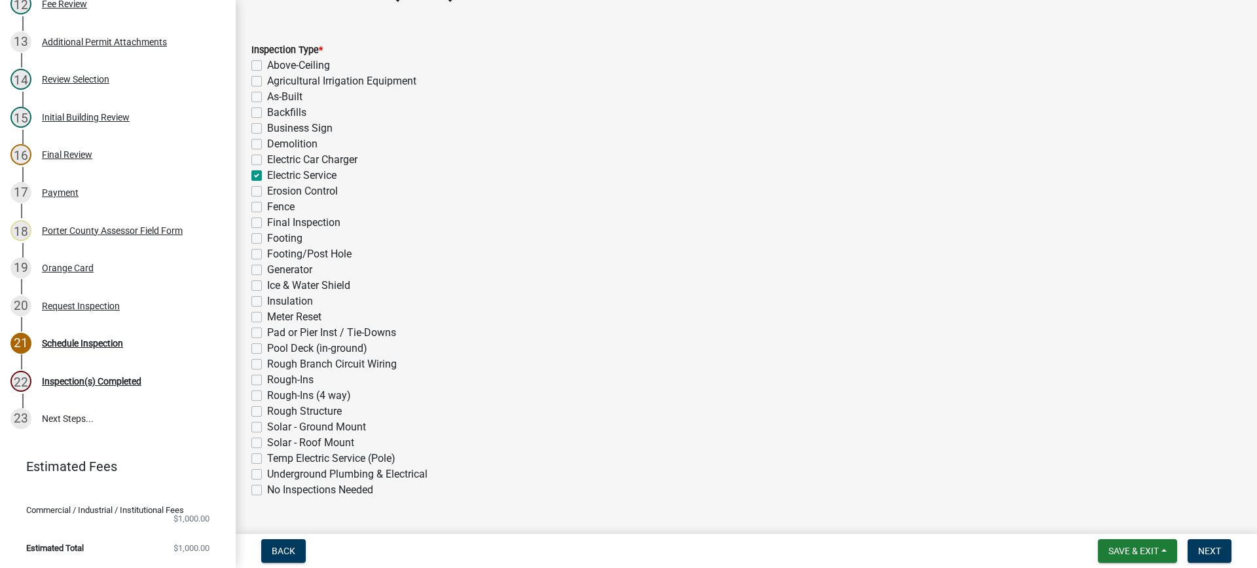
checkbox input "false"
click at [1208, 547] on span "Next" at bounding box center [1209, 551] width 23 height 10
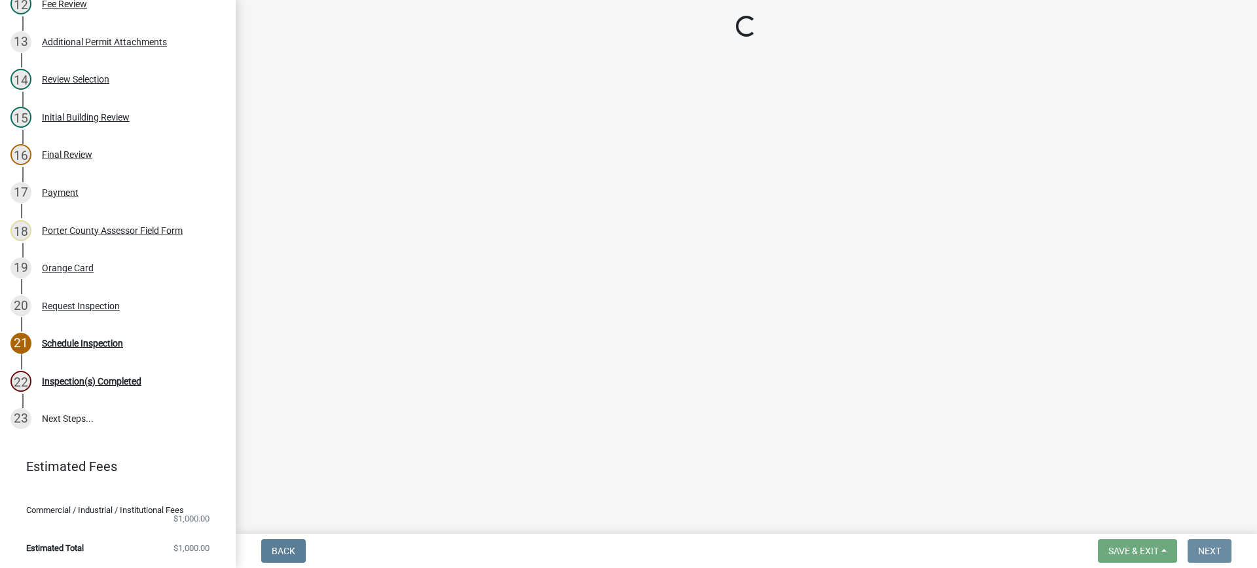
scroll to position [0, 0]
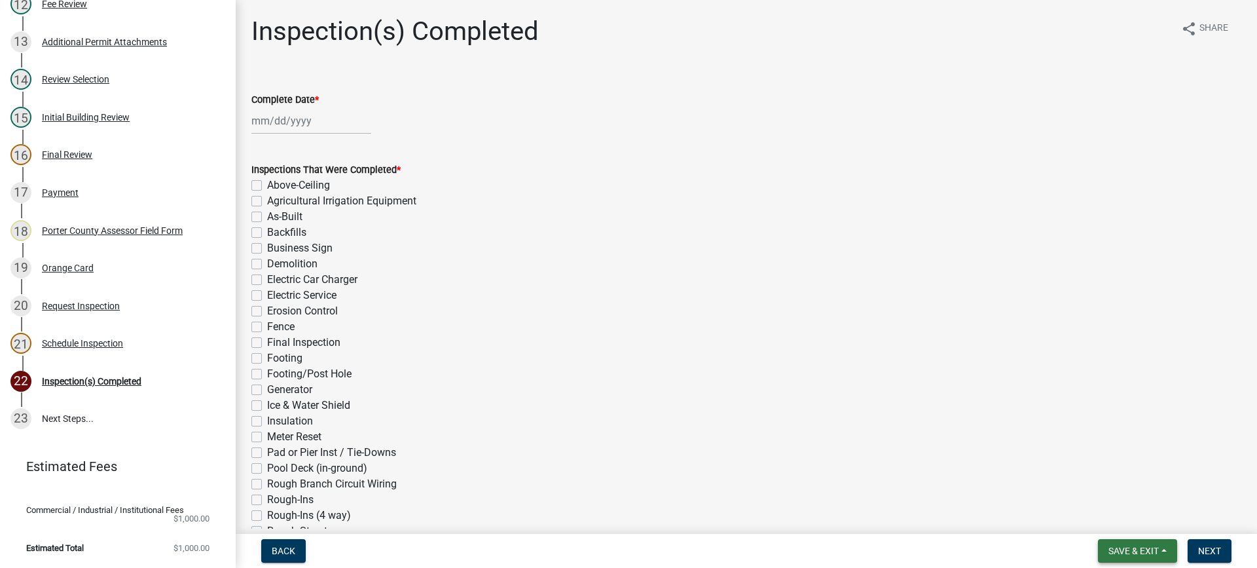
click at [1122, 550] on span "Save & Exit" at bounding box center [1134, 551] width 50 height 10
click at [1121, 514] on button "Save & Exit" at bounding box center [1125, 516] width 105 height 31
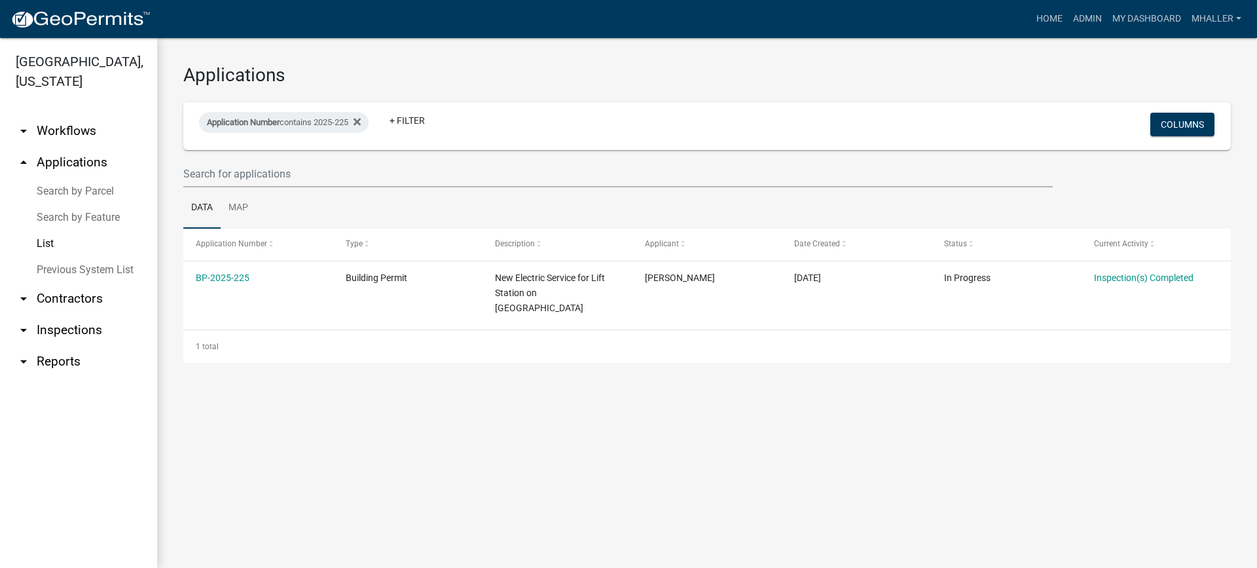
click at [56, 314] on link "arrow_drop_down Inspections" at bounding box center [78, 329] width 157 height 31
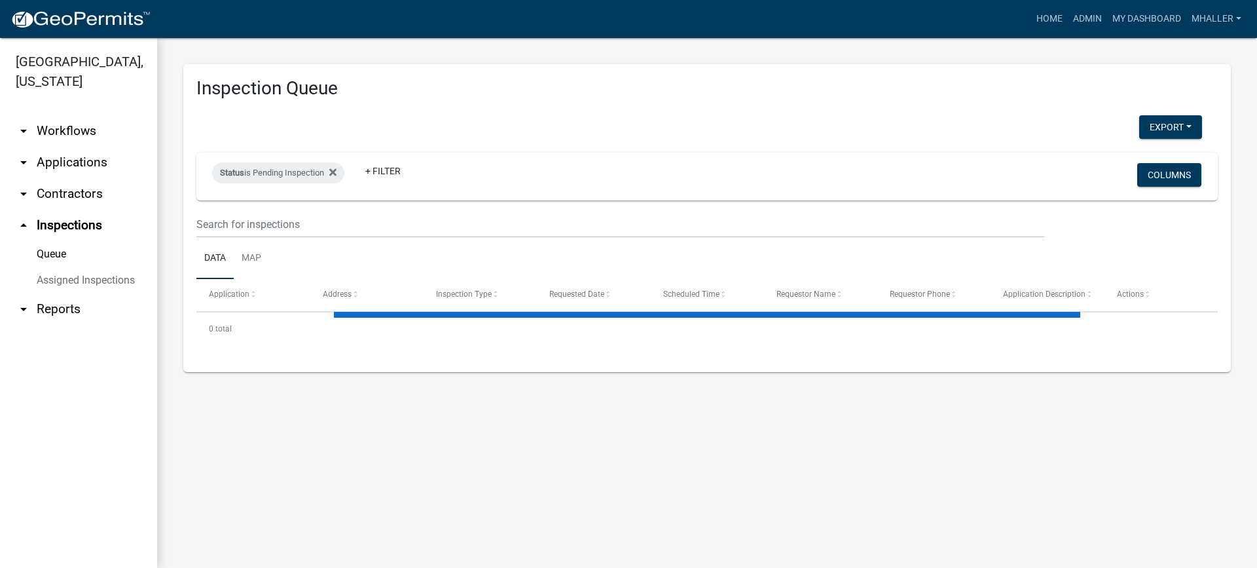
select select "1: 25"
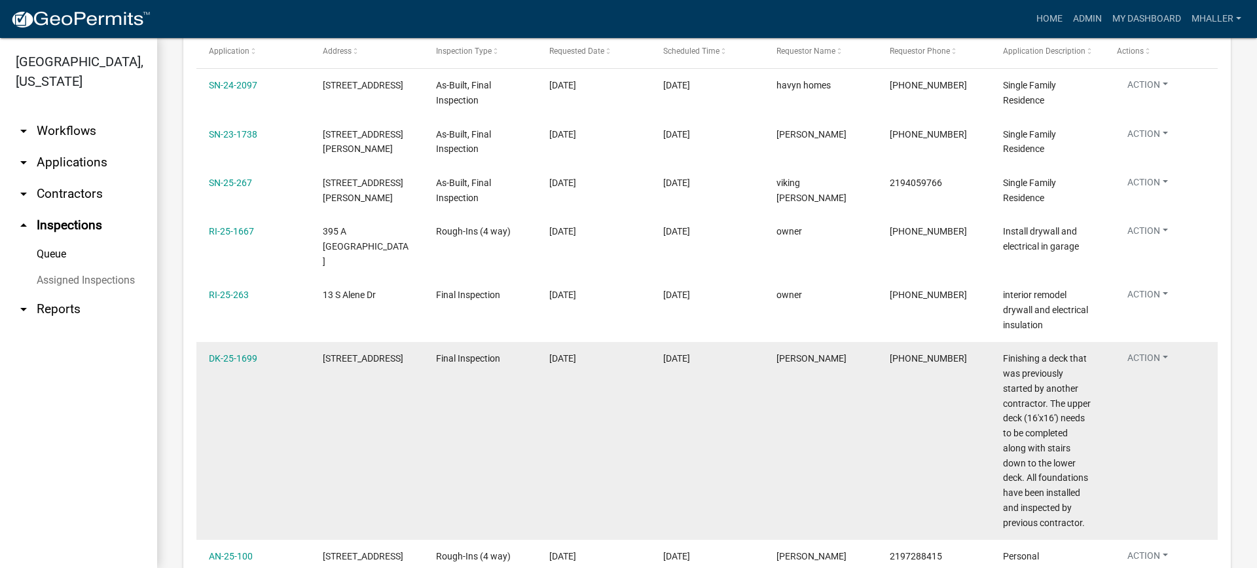
scroll to position [65, 0]
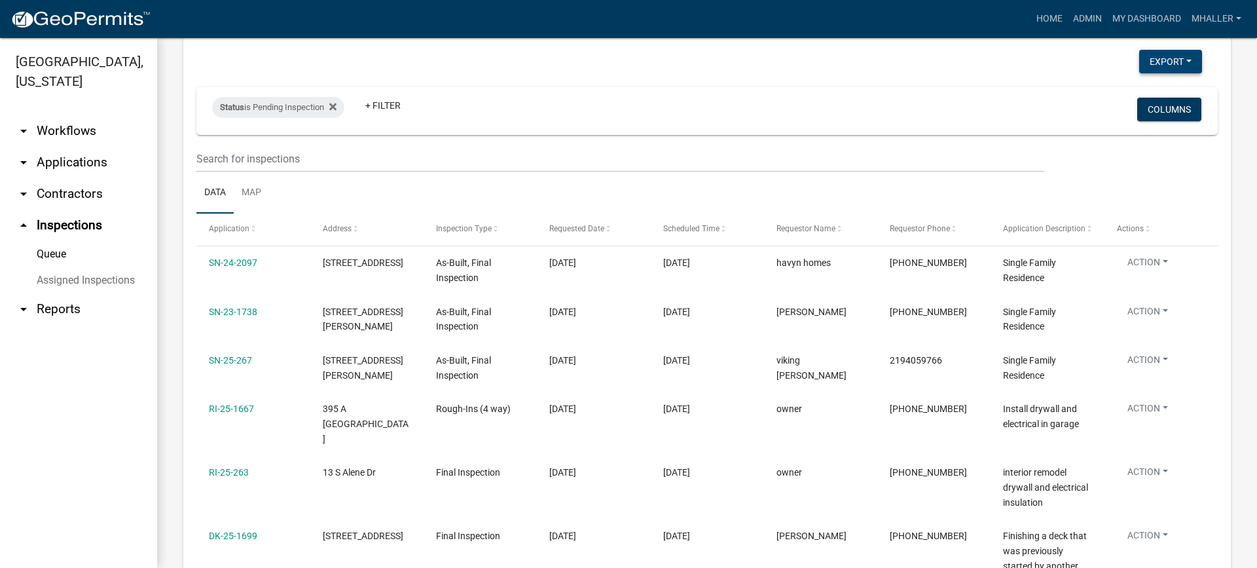
click at [1160, 58] on button "Export" at bounding box center [1171, 62] width 63 height 24
click at [475, 231] on span "Inspection Type" at bounding box center [464, 228] width 56 height 9
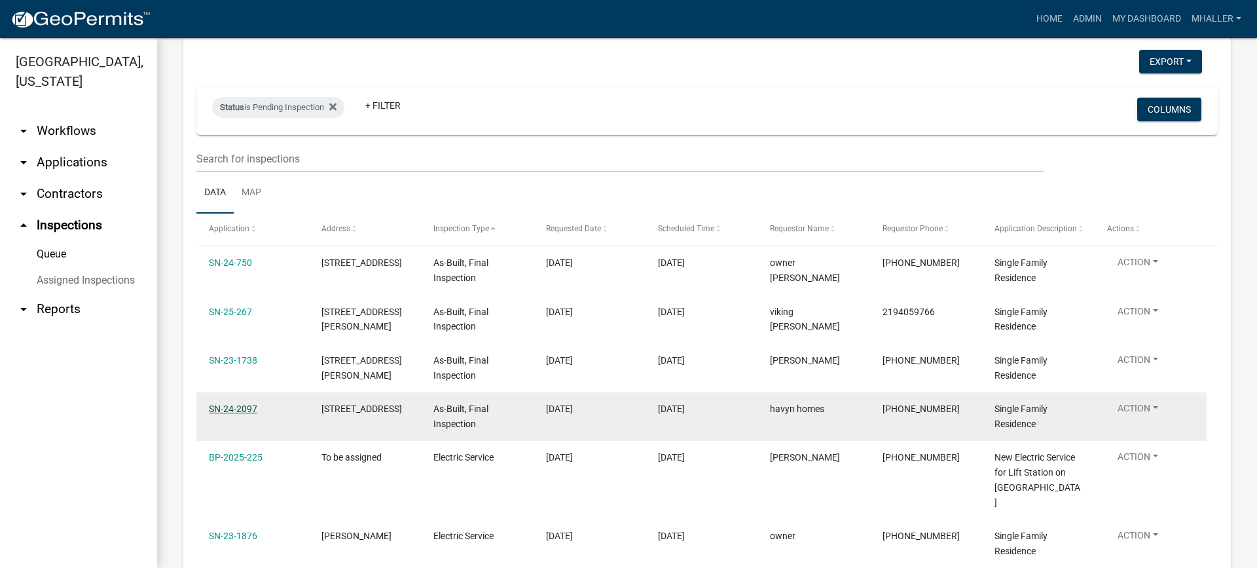
click at [247, 409] on link "SN-24-2097" at bounding box center [233, 408] width 48 height 10
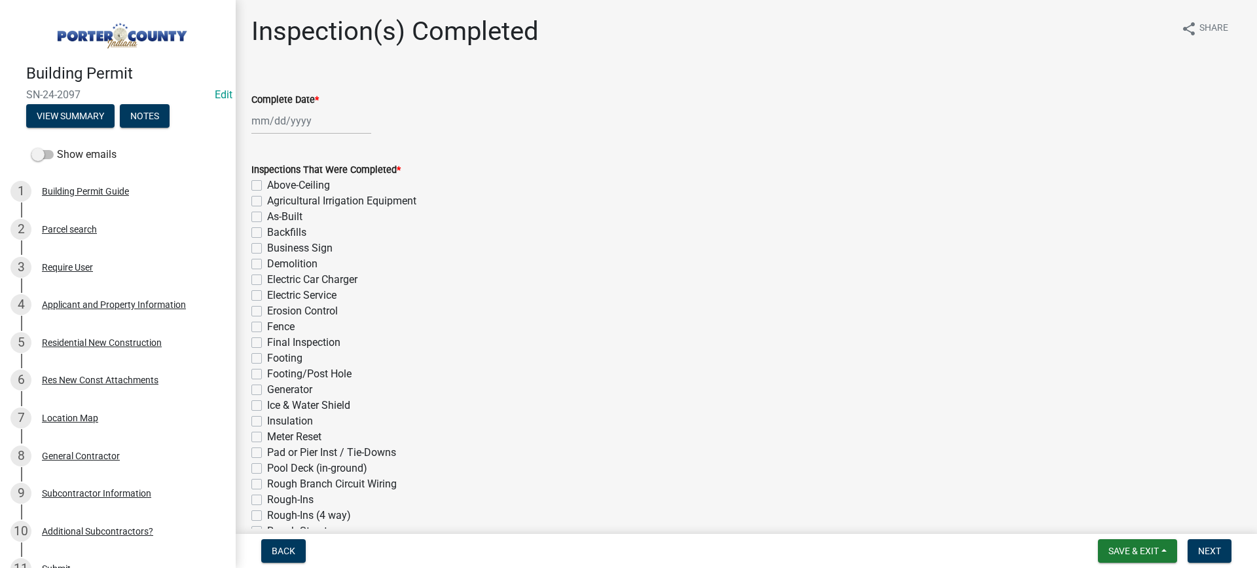
select select "10"
select select "2025"
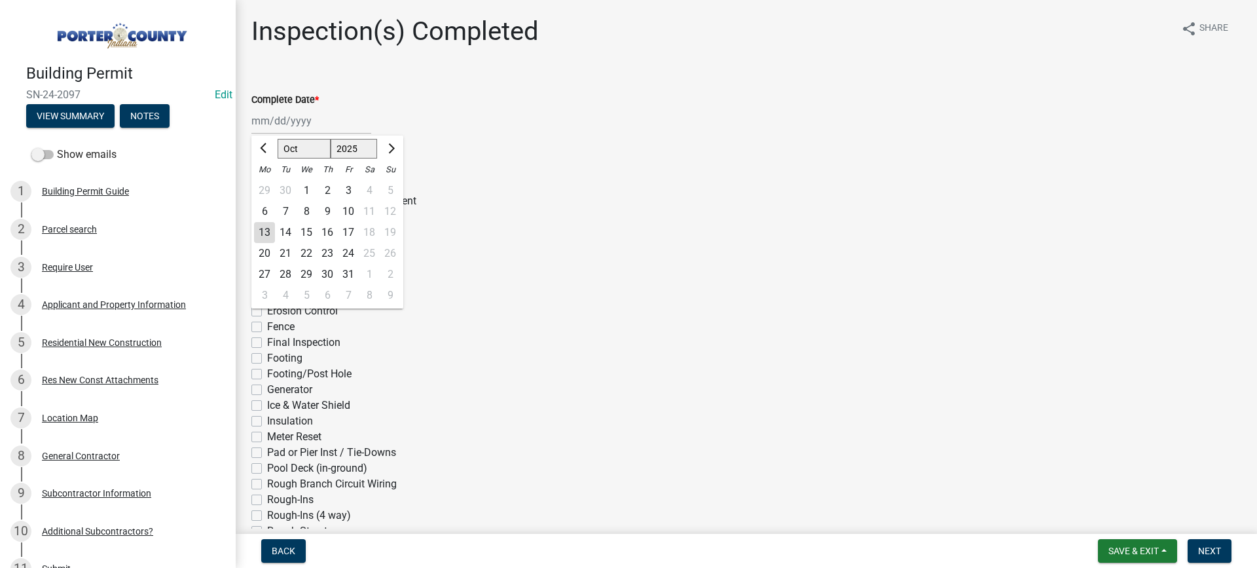
drag, startPoint x: 281, startPoint y: 118, endPoint x: 282, endPoint y: 130, distance: 11.9
click at [281, 118] on div "[PERSON_NAME] Feb Mar Apr [PERSON_NAME][DATE] Oct Nov [DATE] 1526 1527 1528 152…" at bounding box center [311, 120] width 120 height 27
click at [267, 232] on div "13" at bounding box center [264, 232] width 21 height 21
type input "[DATE]"
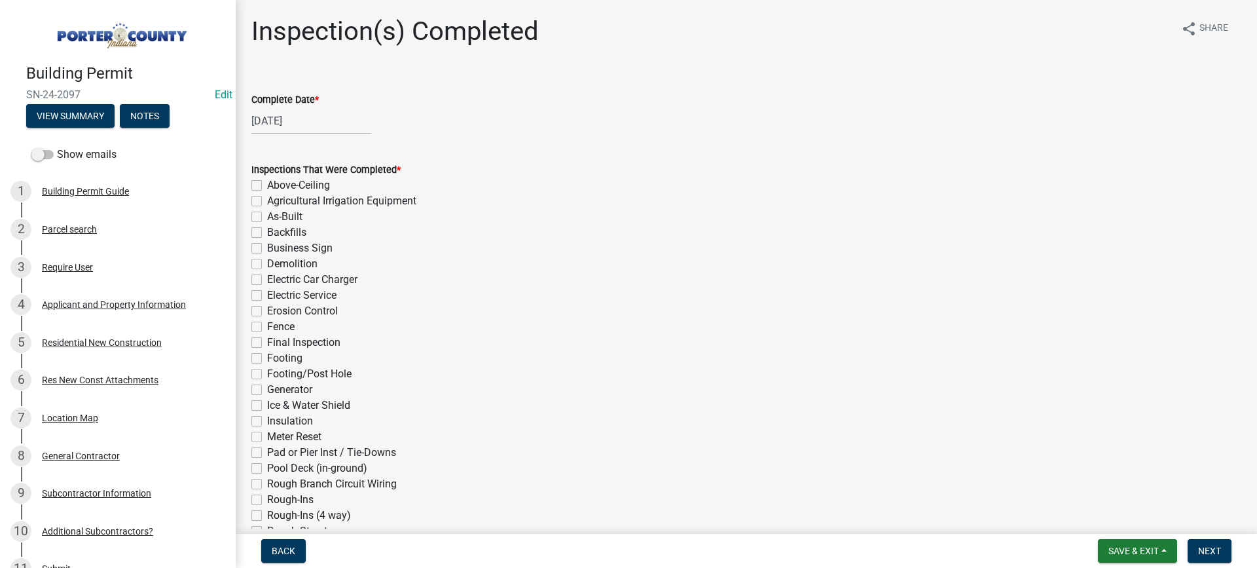
drag, startPoint x: 257, startPoint y: 217, endPoint x: 265, endPoint y: 263, distance: 46.5
click at [267, 218] on label "As-Built" at bounding box center [284, 217] width 35 height 16
click at [267, 217] on input "As-Built" at bounding box center [271, 213] width 9 height 9
checkbox input "true"
checkbox input "false"
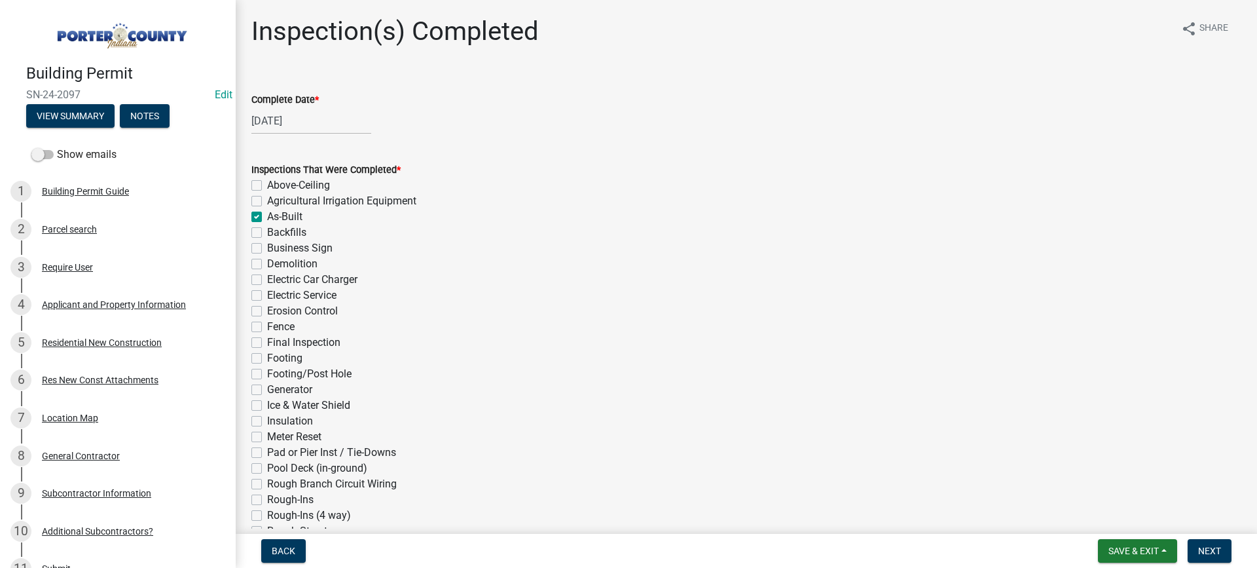
checkbox input "false"
checkbox input "true"
checkbox input "false"
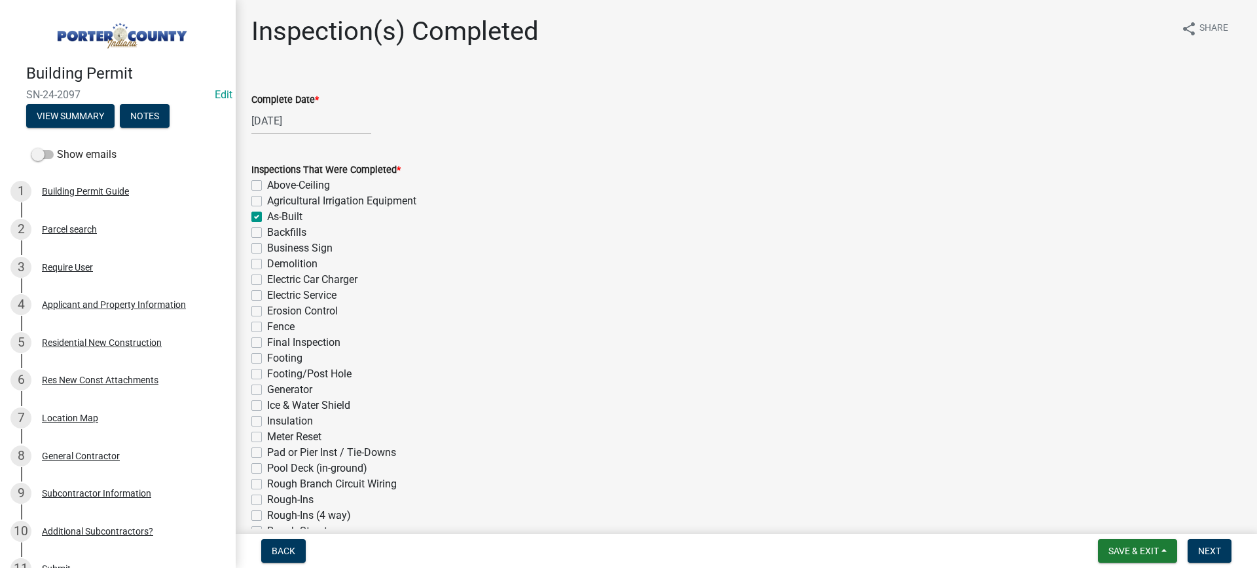
checkbox input "false"
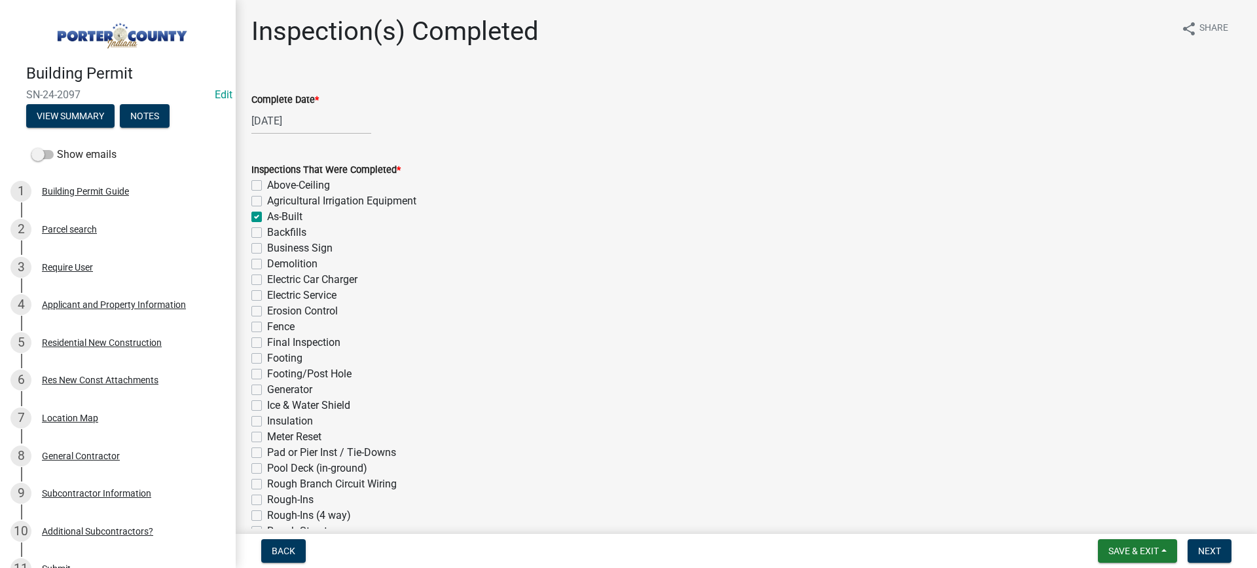
checkbox input "false"
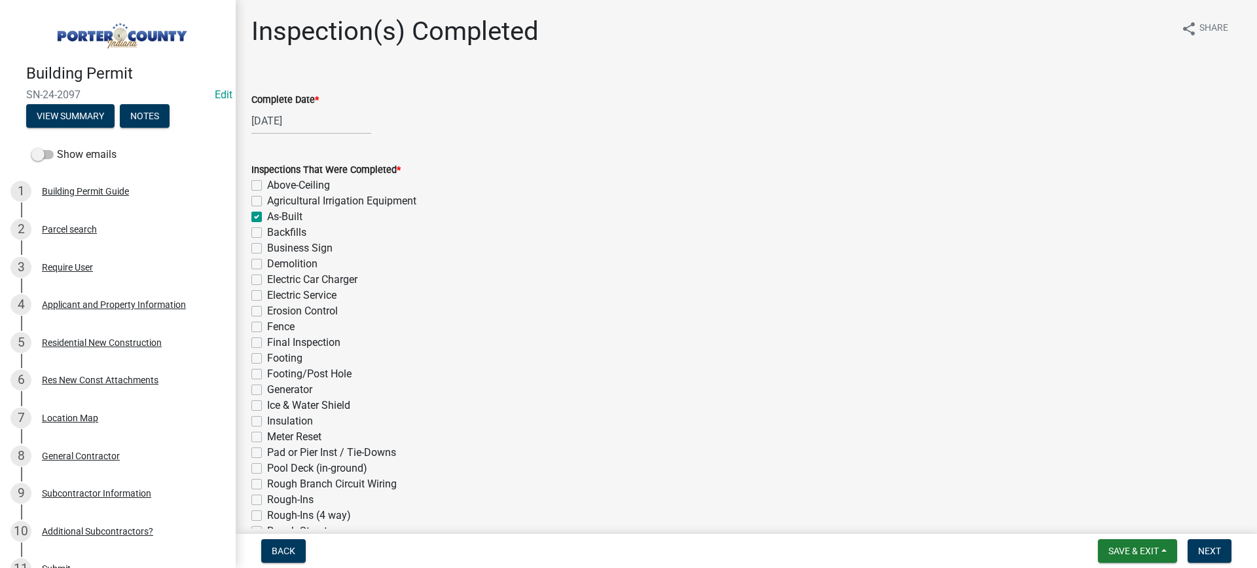
checkbox input "false"
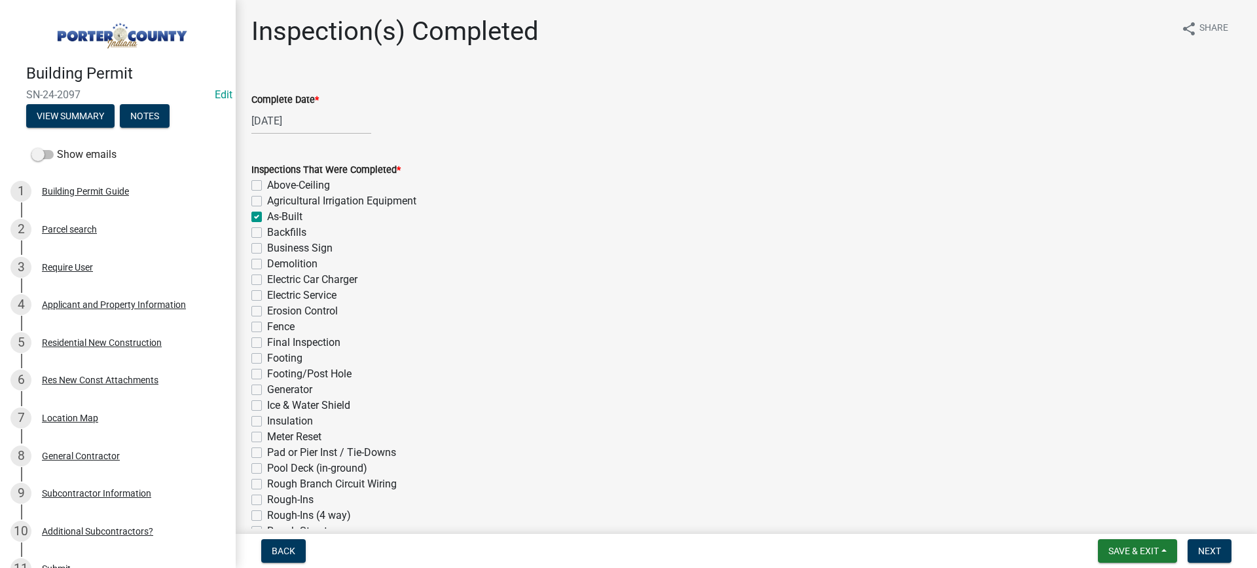
checkbox input "false"
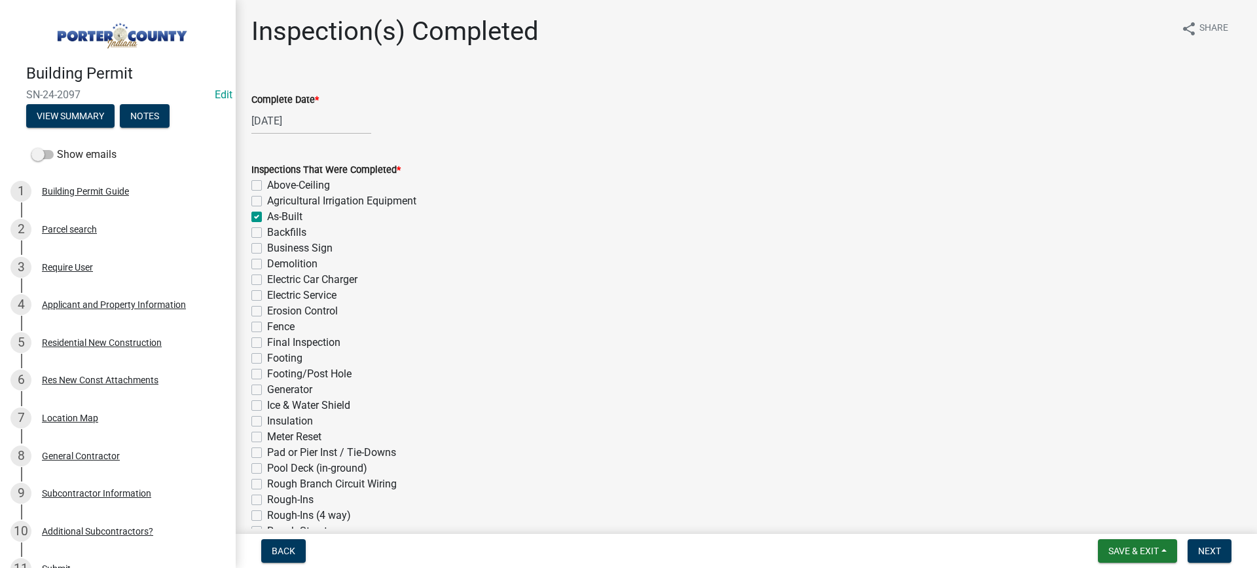
checkbox input "false"
click at [267, 344] on label "Final Inspection" at bounding box center [303, 343] width 73 height 16
click at [267, 343] on input "Final Inspection" at bounding box center [271, 339] width 9 height 9
checkbox input "true"
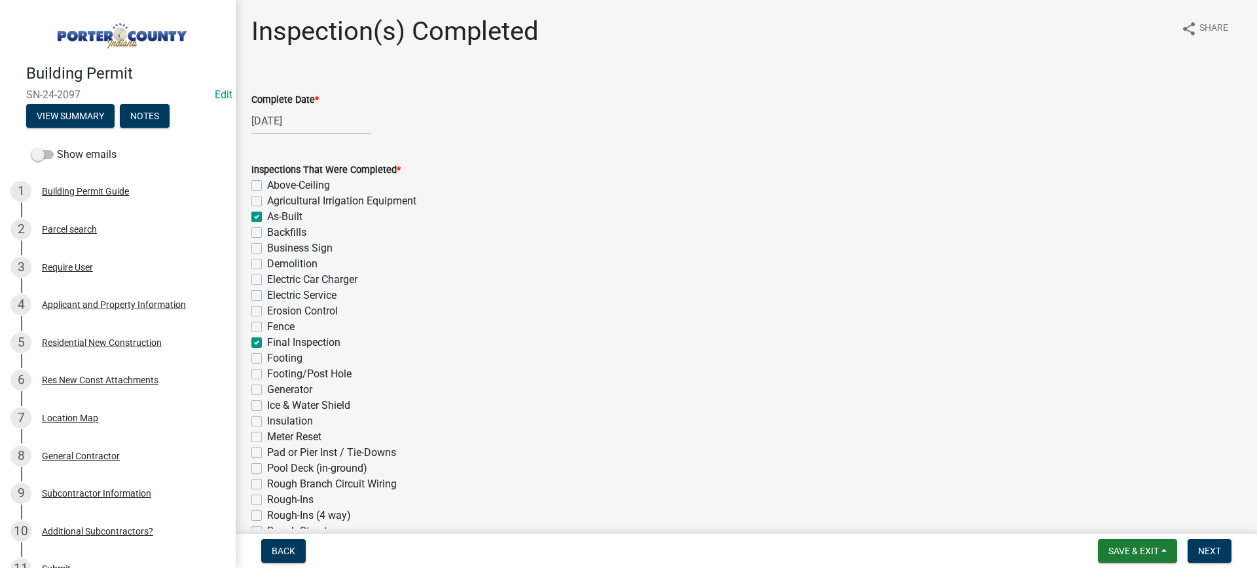
checkbox input "false"
checkbox input "true"
checkbox input "false"
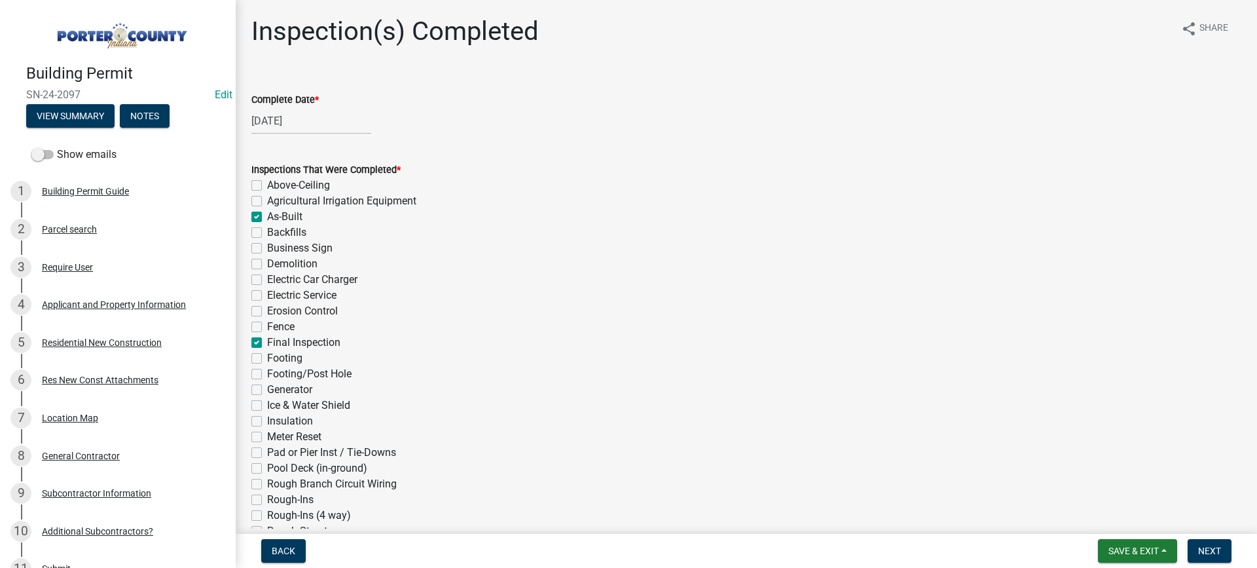
checkbox input "false"
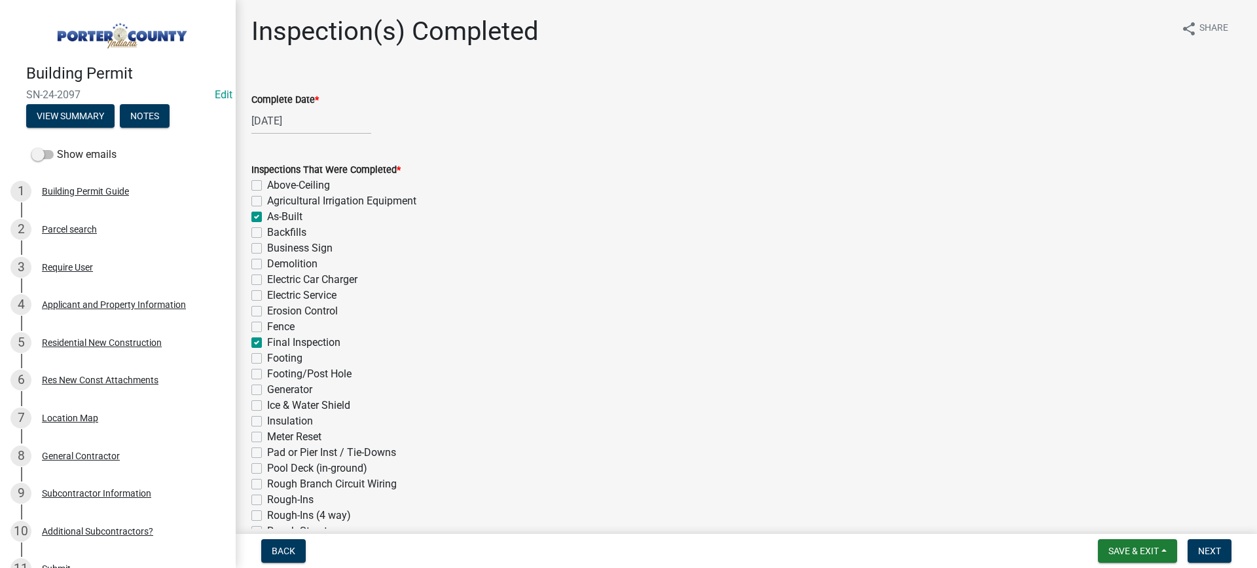
checkbox input "true"
checkbox input "false"
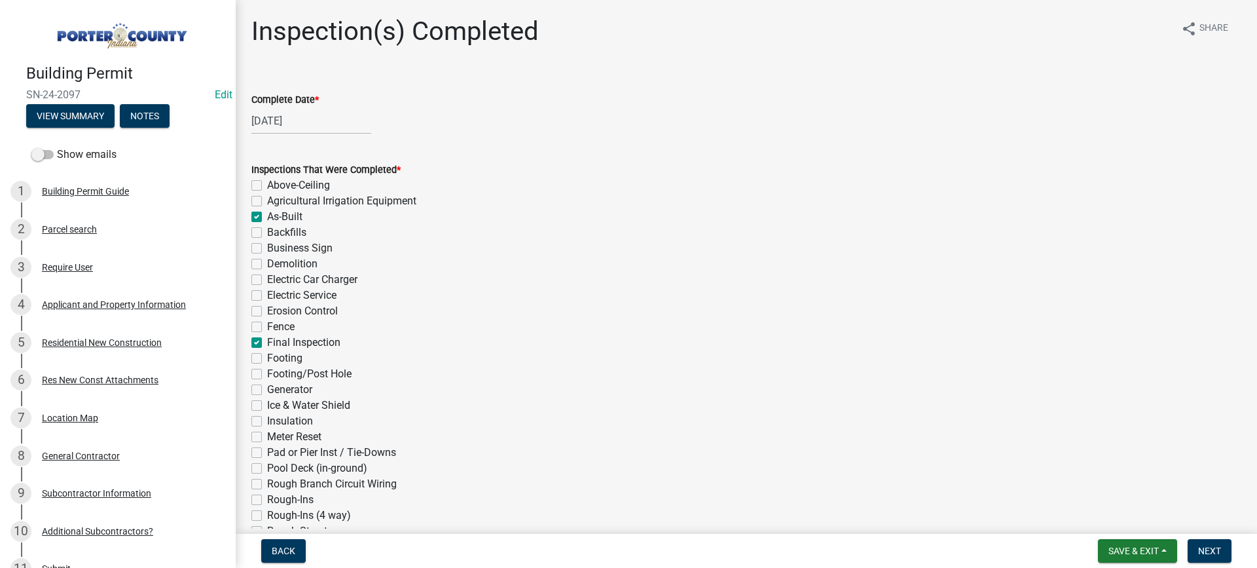
checkbox input "false"
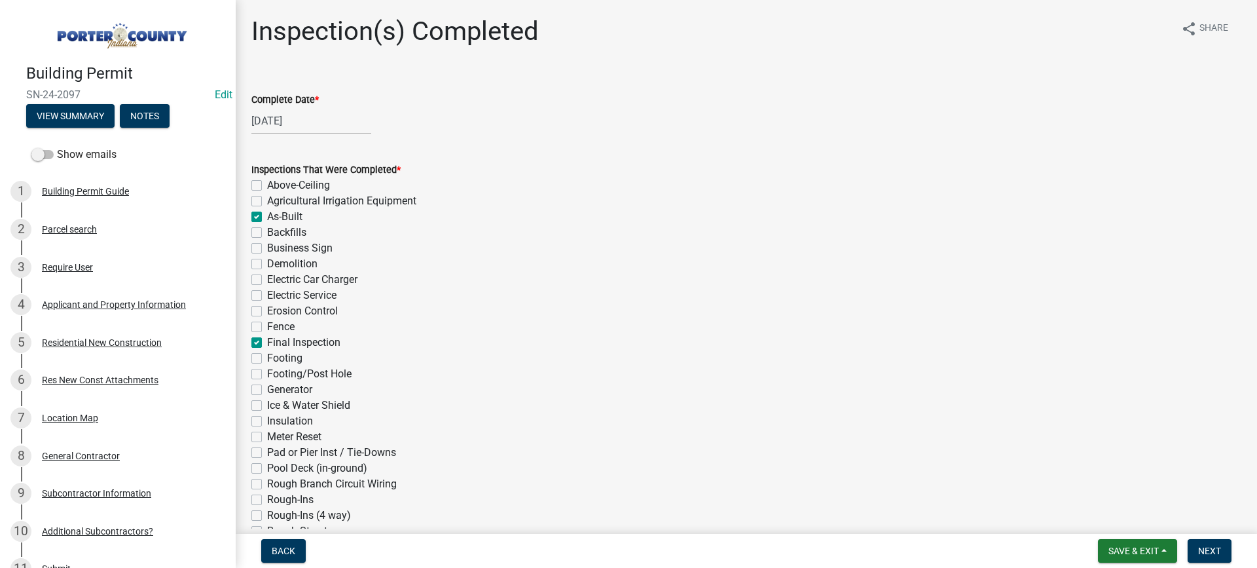
checkbox input "false"
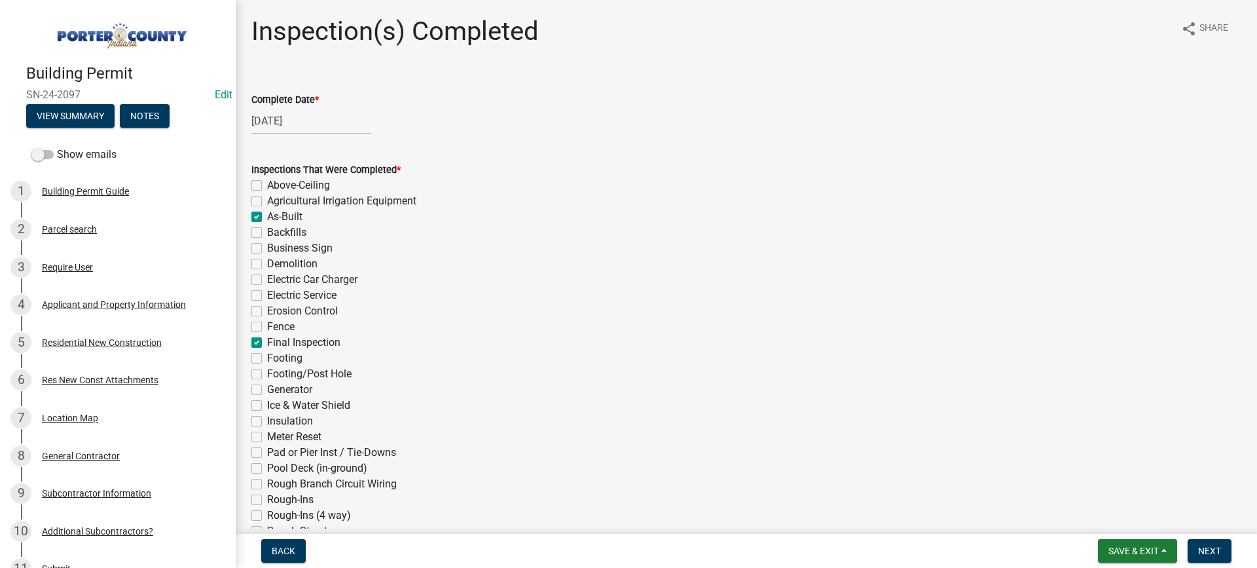
checkbox input "false"
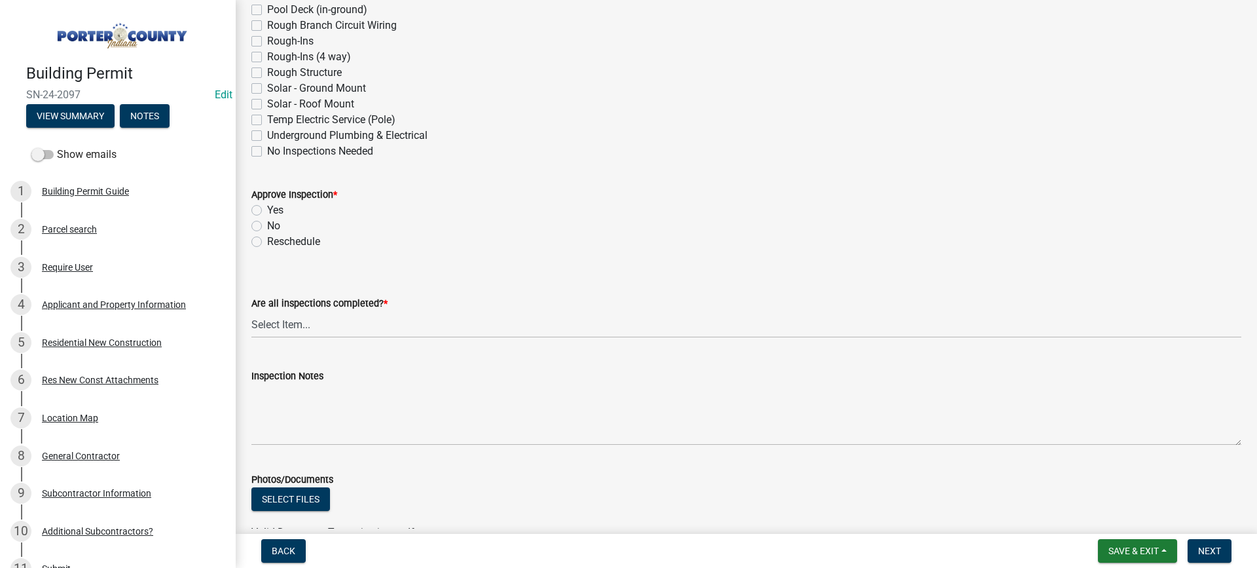
scroll to position [589, 0]
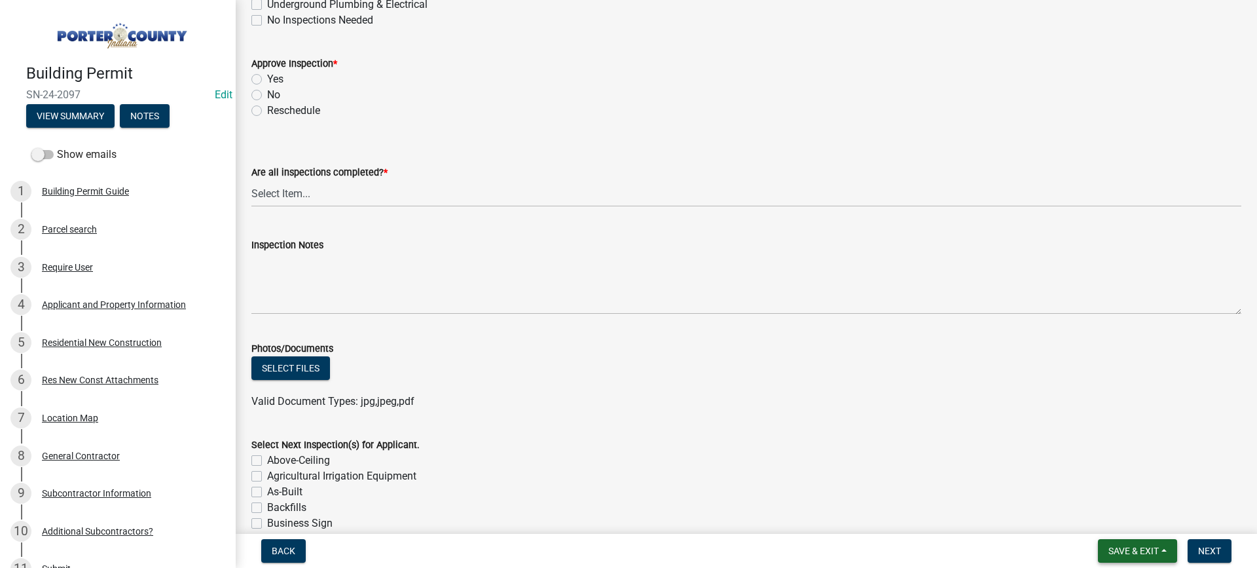
click at [1127, 555] on span "Save & Exit" at bounding box center [1134, 551] width 50 height 10
click at [1111, 515] on button "Save & Exit" at bounding box center [1125, 516] width 105 height 31
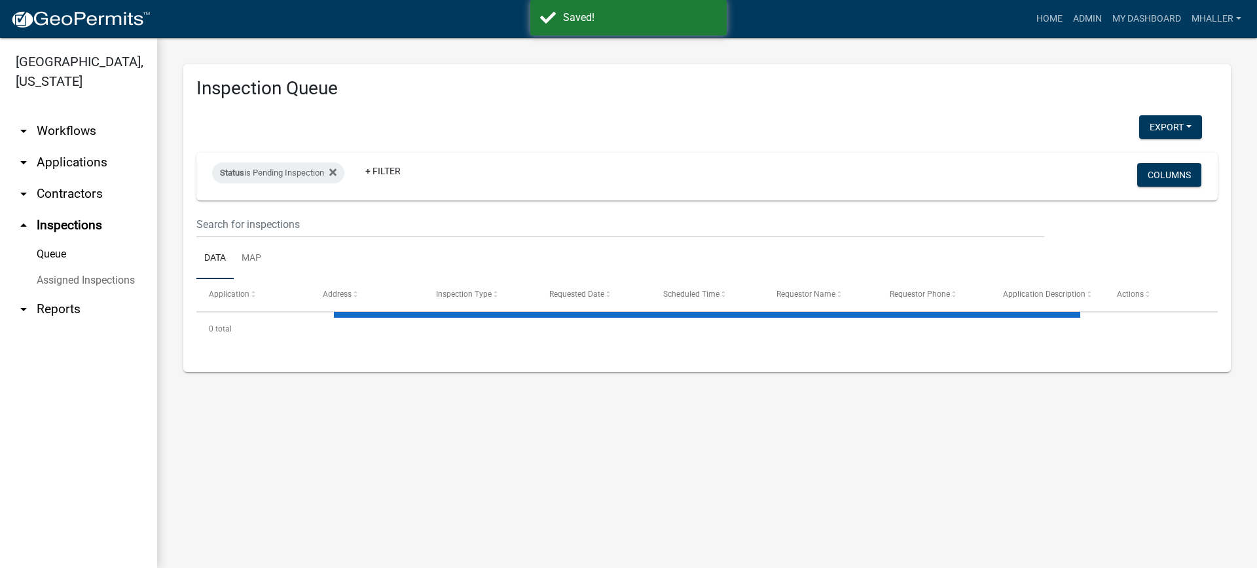
select select "1: 25"
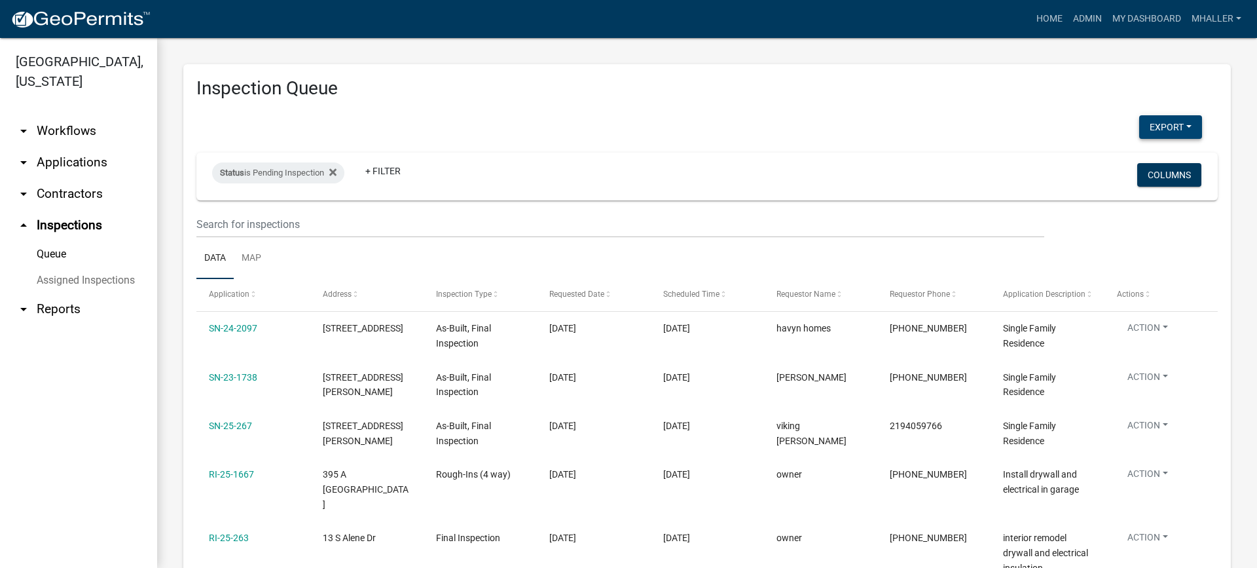
click at [1147, 122] on button "Export" at bounding box center [1171, 127] width 63 height 24
click at [1140, 155] on button "Excel Format (.xlsx)" at bounding box center [1141, 160] width 122 height 31
click at [1200, 16] on link "mhaller" at bounding box center [1217, 19] width 60 height 25
click at [1197, 128] on link "Logout" at bounding box center [1194, 127] width 105 height 31
